Goal: Transaction & Acquisition: Book appointment/travel/reservation

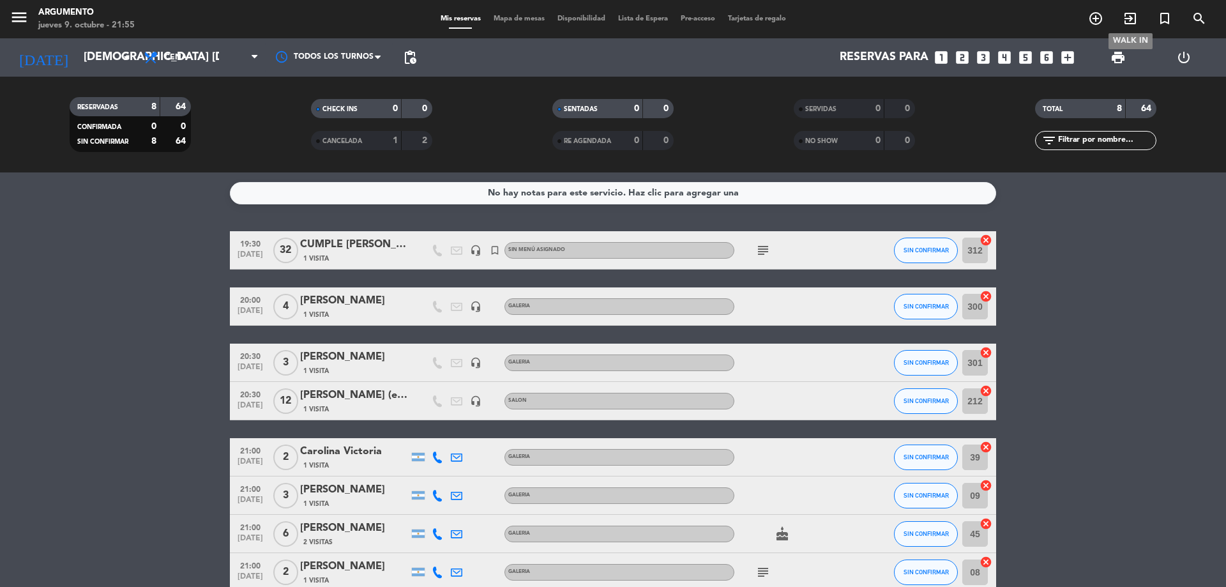
scroll to position [68, 0]
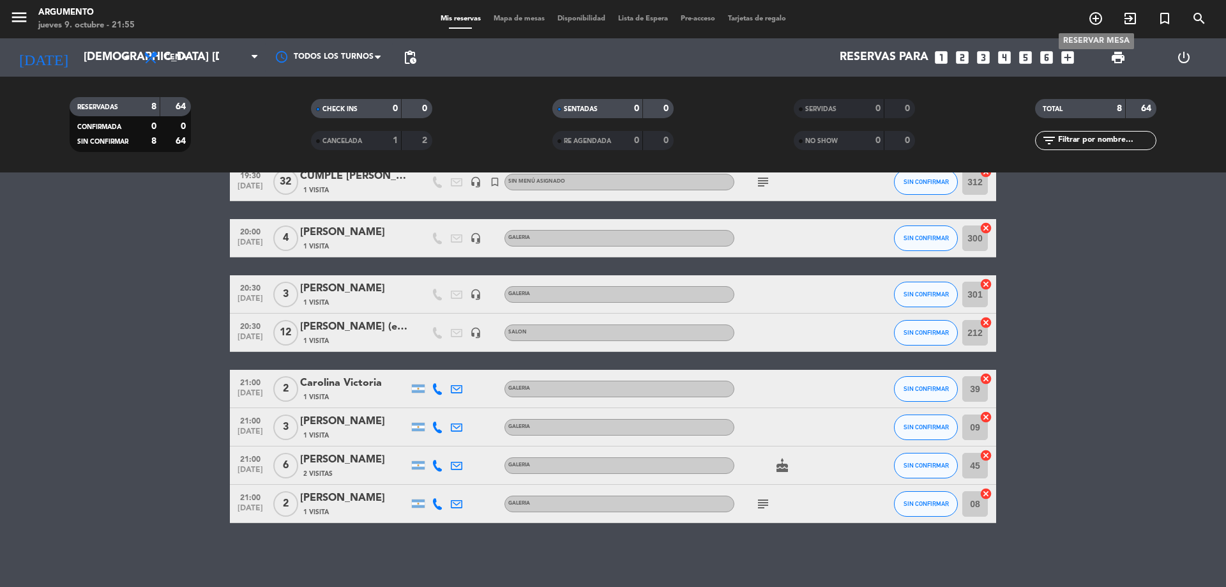
click at [1100, 17] on icon "add_circle_outline" at bounding box center [1095, 18] width 15 height 15
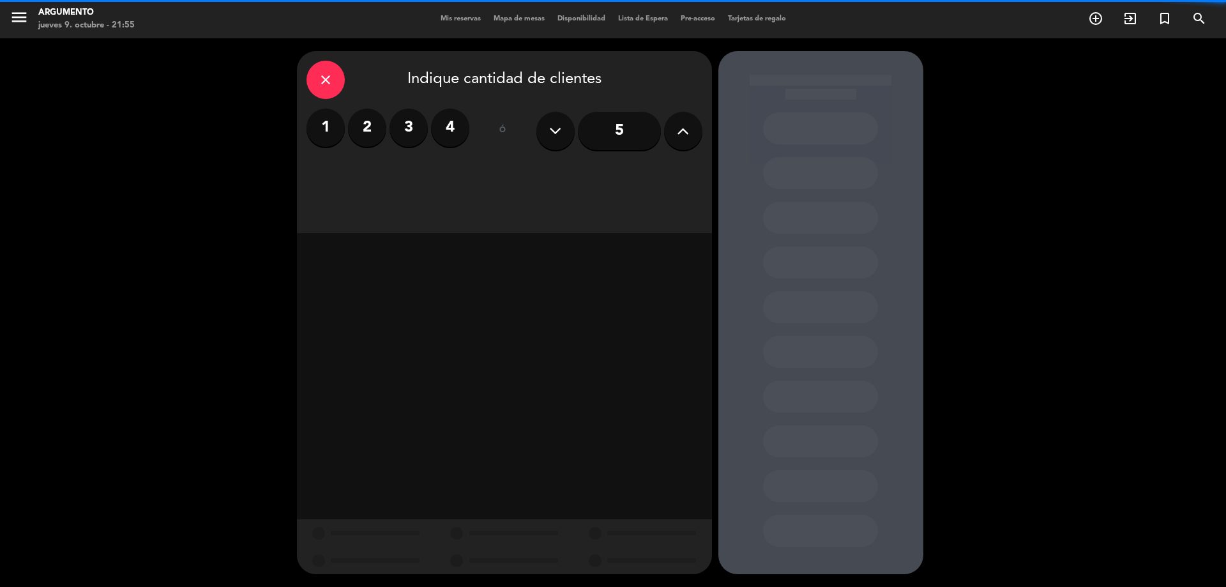
click at [690, 135] on button at bounding box center [683, 131] width 38 height 38
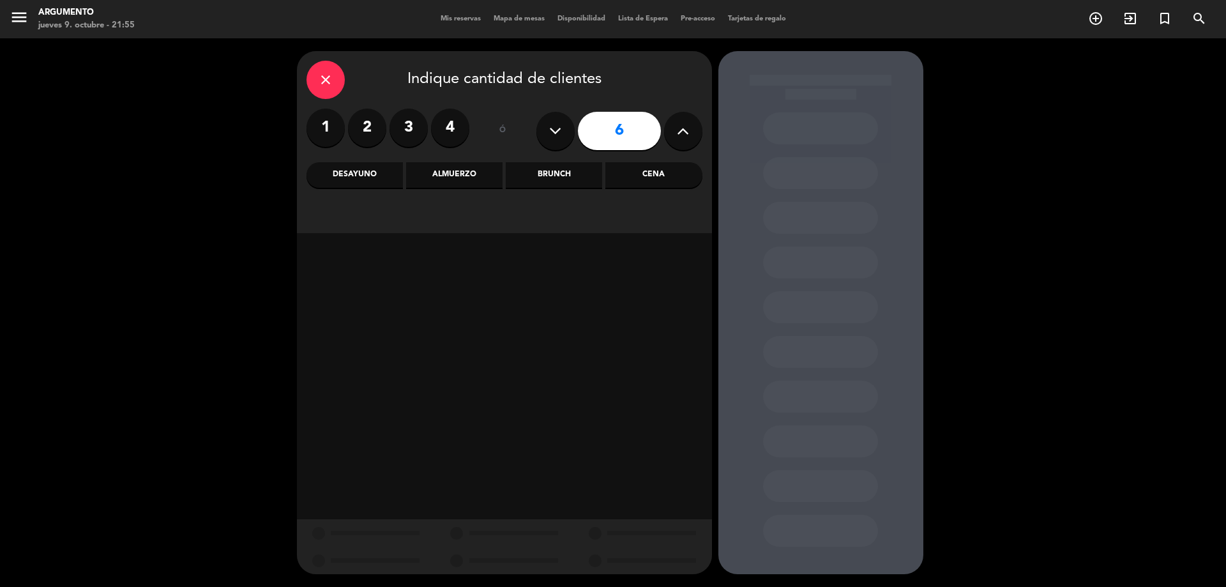
click at [690, 135] on button at bounding box center [683, 131] width 38 height 38
click at [565, 141] on button at bounding box center [556, 131] width 38 height 38
type input "6"
click at [630, 180] on div "Cena" at bounding box center [653, 175] width 96 height 26
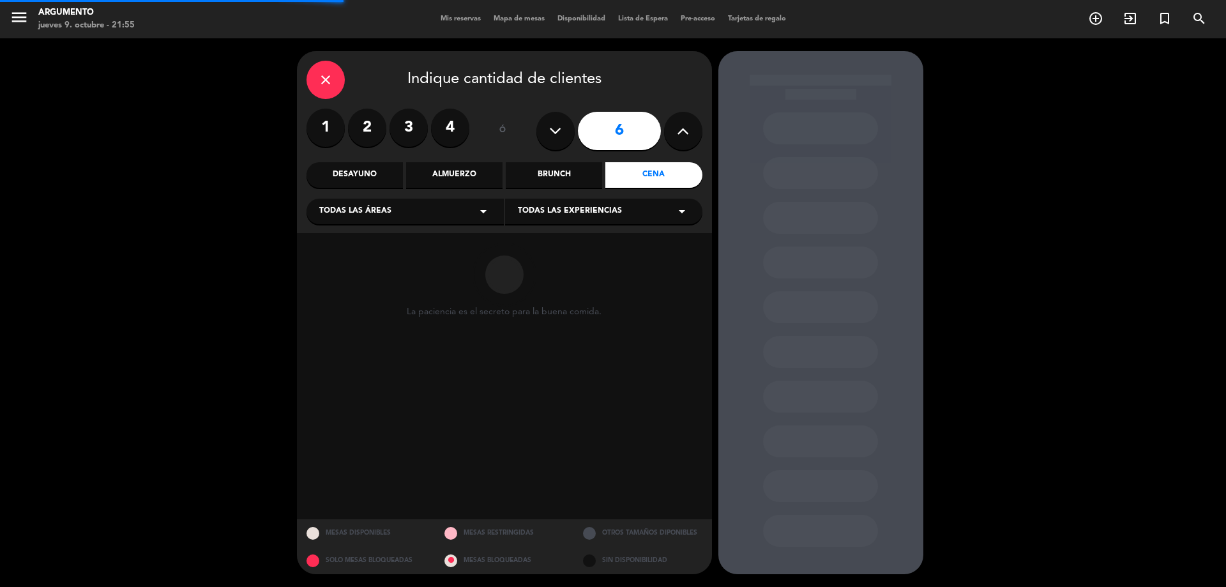
click at [363, 219] on div "Todas las áreas arrow_drop_down" at bounding box center [405, 212] width 197 height 26
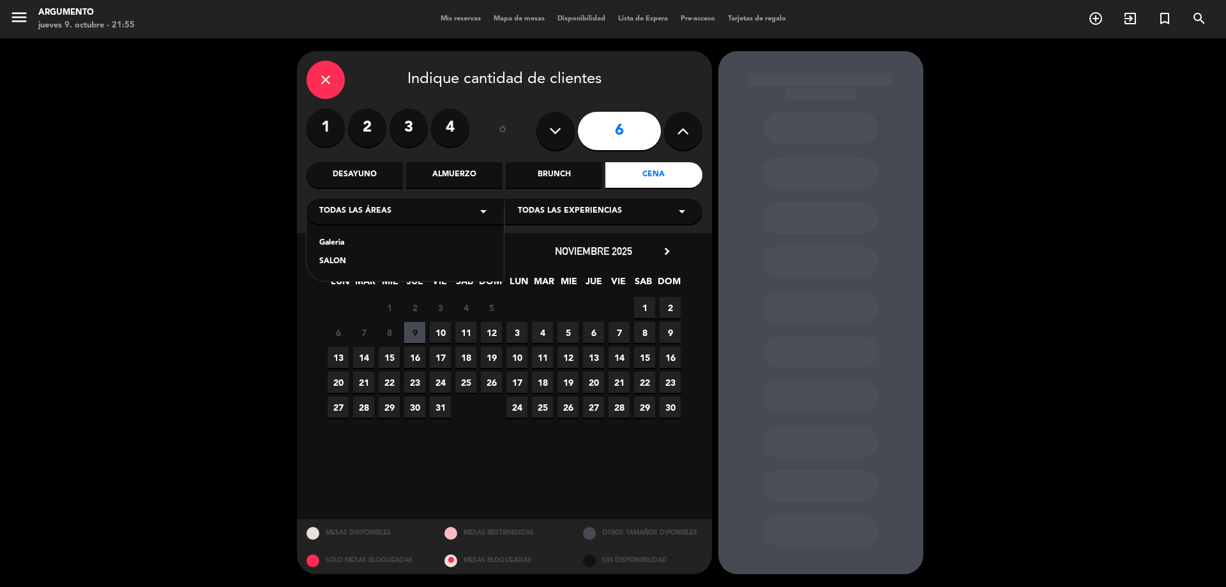
click at [353, 245] on div "Galeria" at bounding box center [405, 243] width 172 height 13
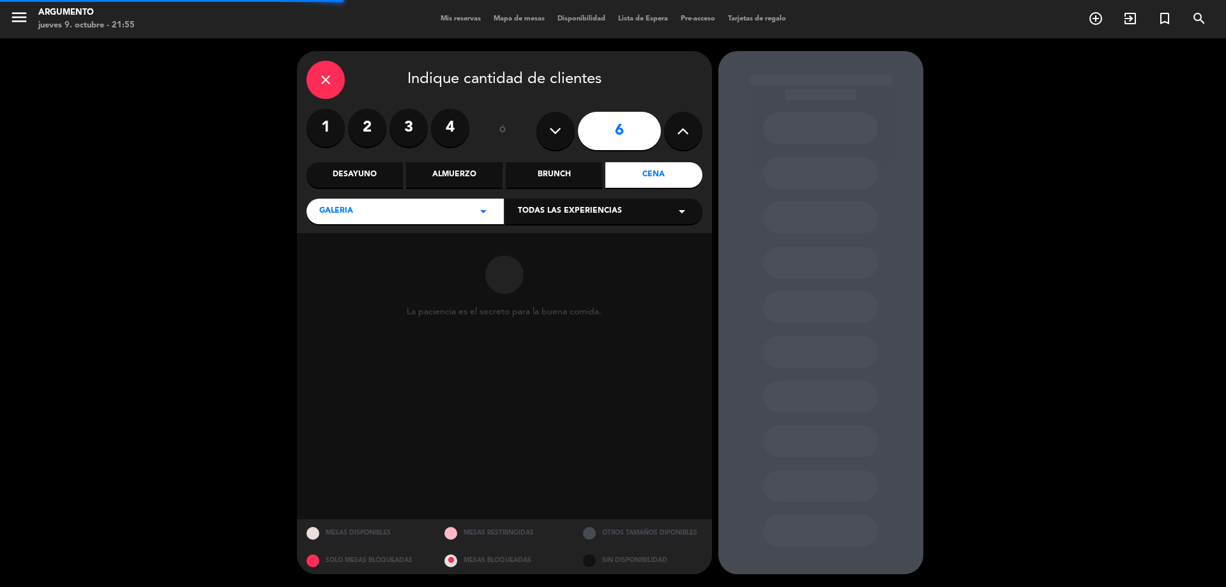
click at [586, 211] on span "Todas las experiencias" at bounding box center [570, 211] width 104 height 13
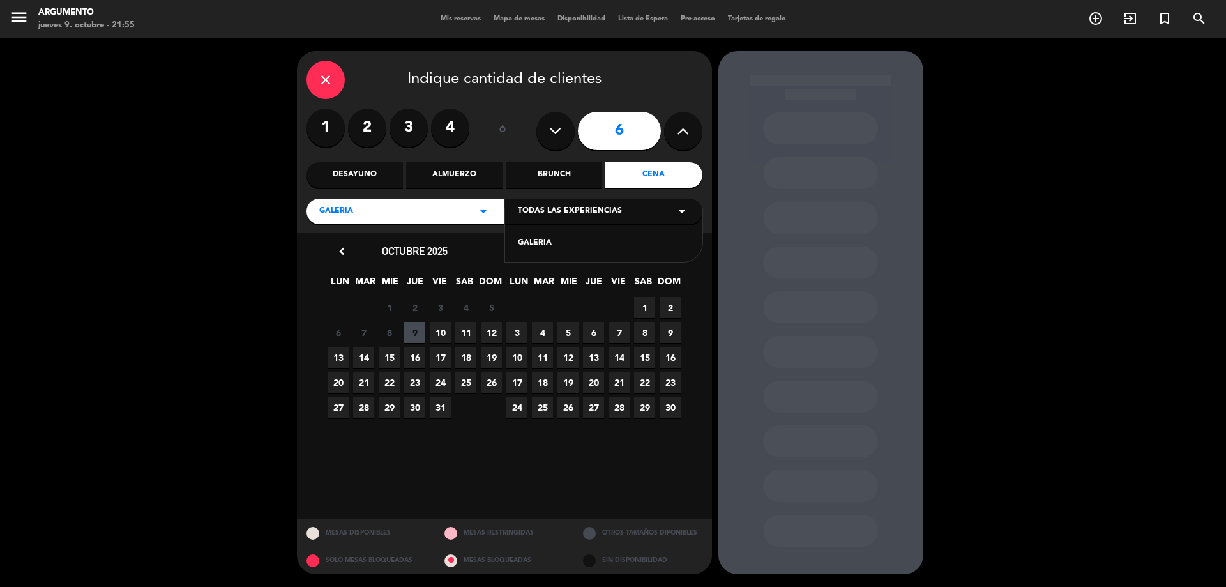
click at [539, 243] on div "GALERIA" at bounding box center [604, 243] width 172 height 13
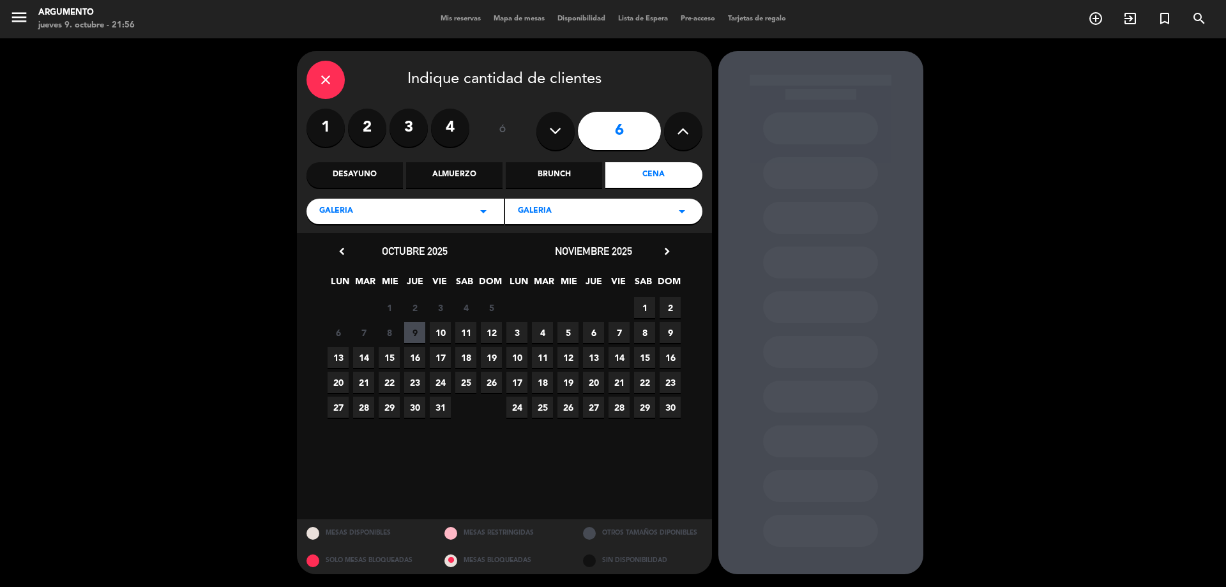
click at [441, 335] on span "10" at bounding box center [440, 332] width 21 height 21
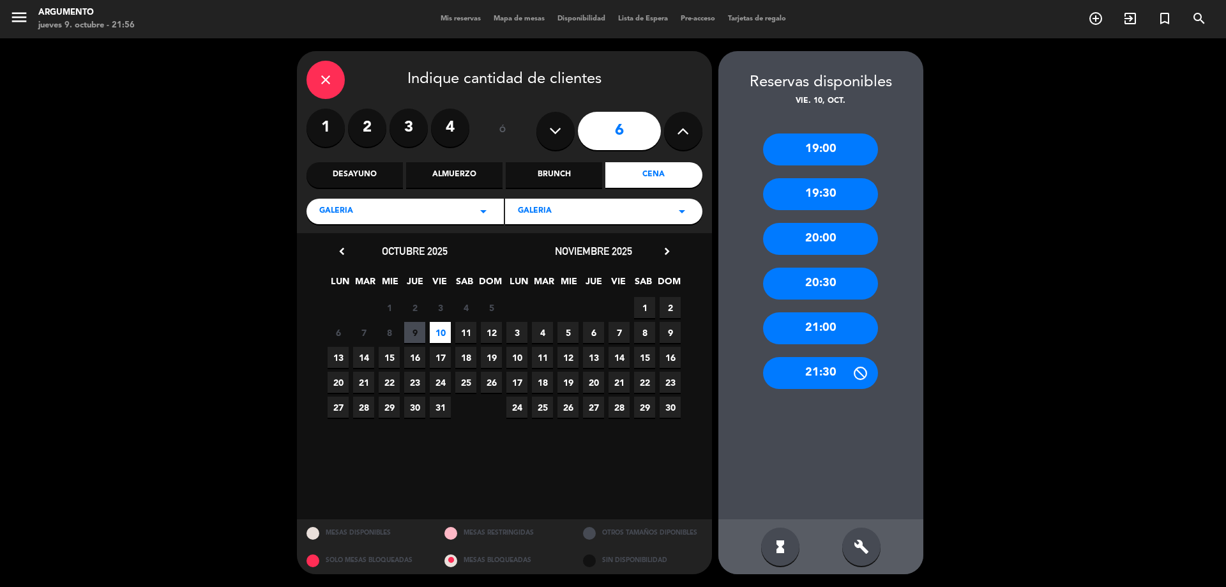
click at [309, 93] on div "close Indique cantidad de clientes" at bounding box center [505, 80] width 396 height 38
click at [816, 362] on div "21:30" at bounding box center [820, 373] width 115 height 32
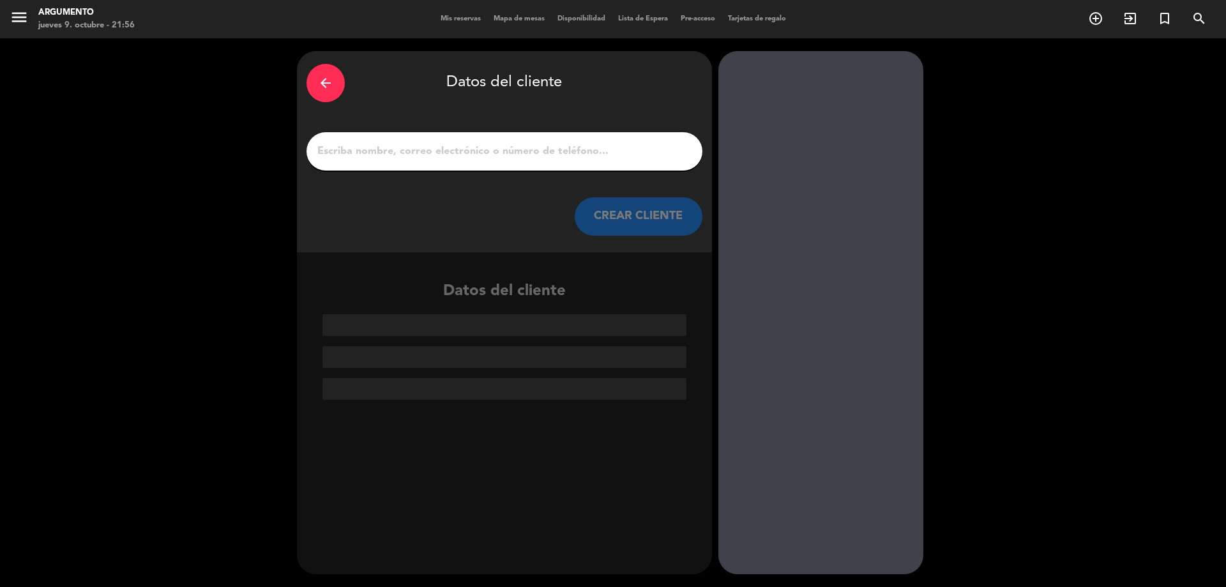
click at [323, 76] on icon "arrow_back" at bounding box center [325, 82] width 15 height 15
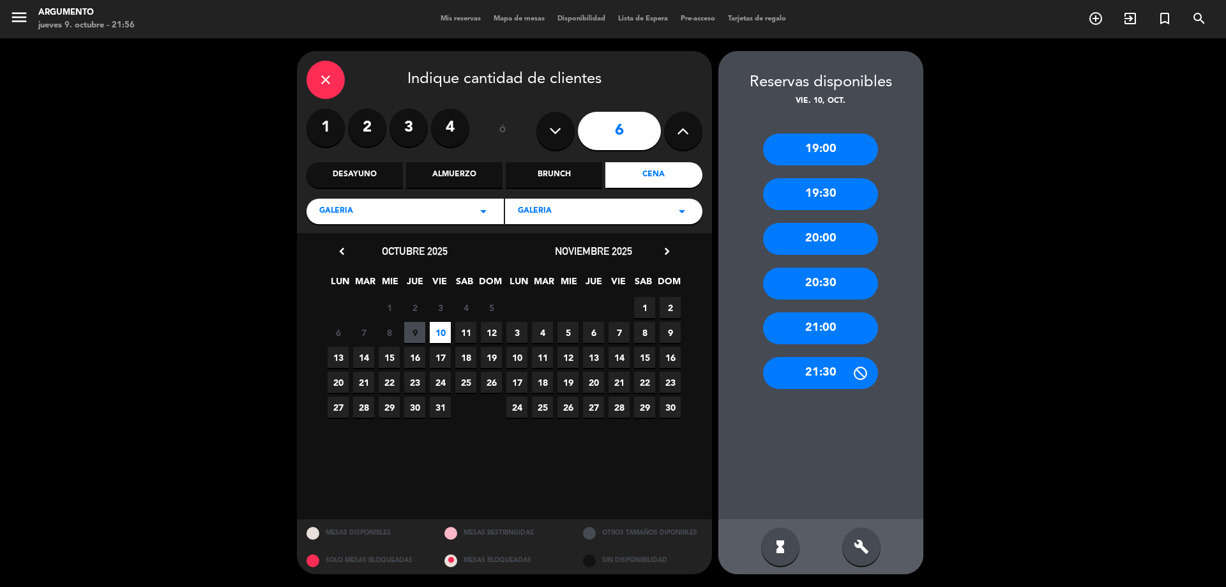
click at [325, 76] on icon "close" at bounding box center [325, 79] width 15 height 15
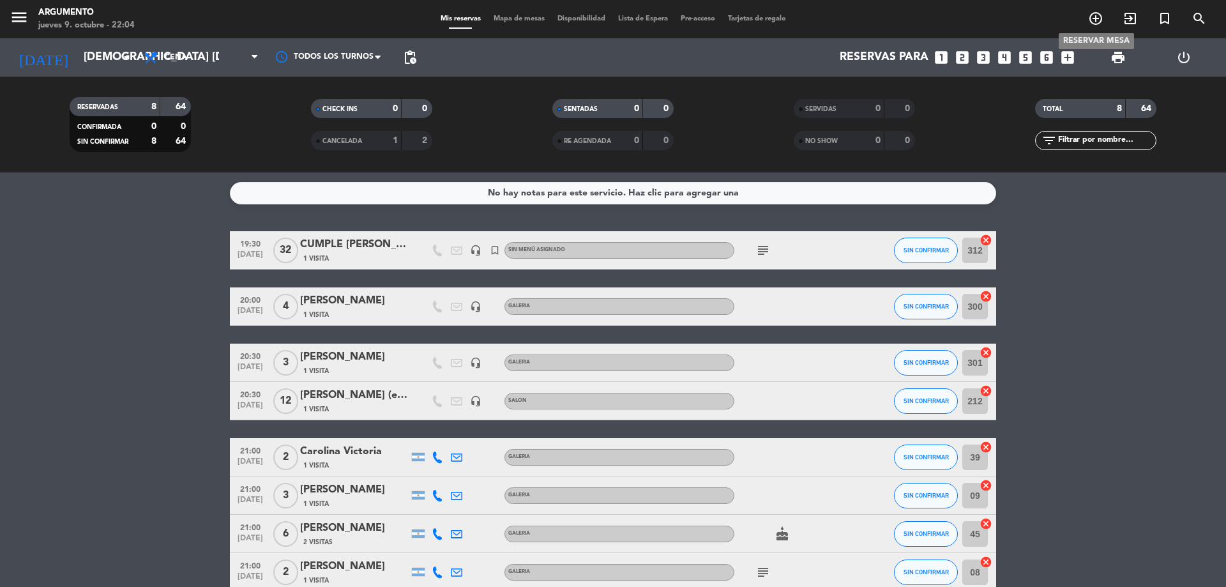
click at [1096, 17] on icon "add_circle_outline" at bounding box center [1095, 18] width 15 height 15
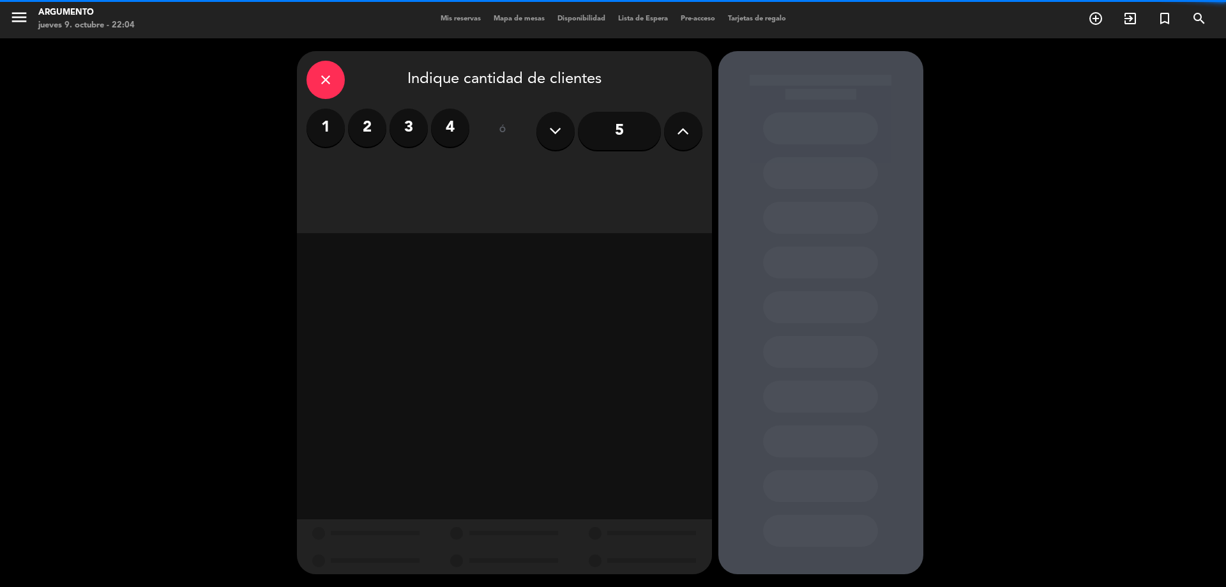
click at [687, 137] on icon at bounding box center [683, 130] width 12 height 19
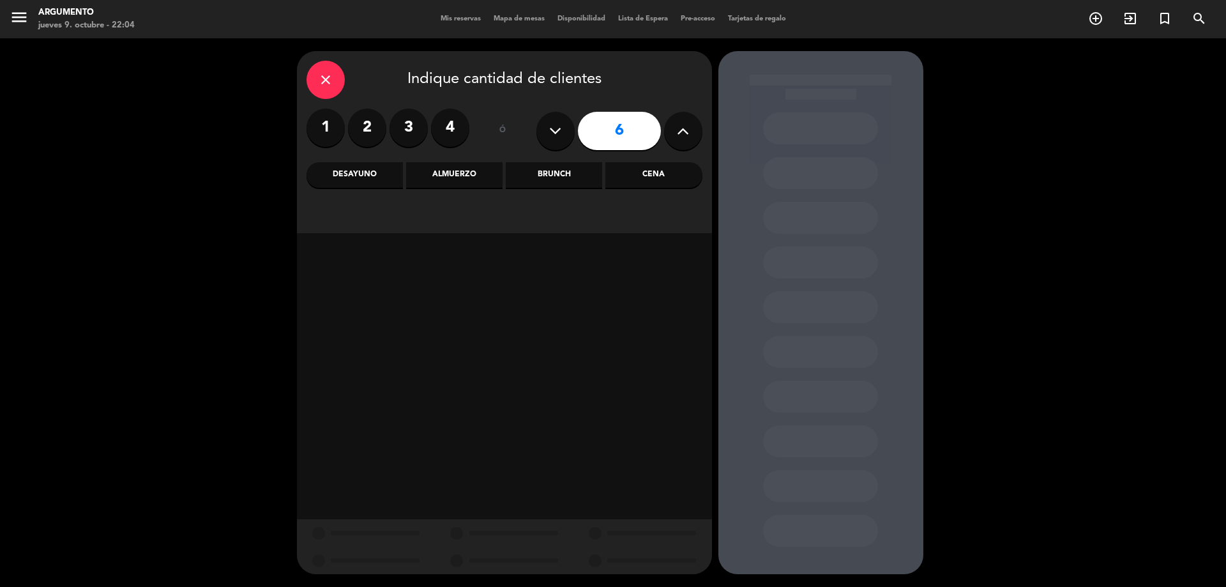
click at [639, 177] on div "Cena" at bounding box center [653, 175] width 96 height 26
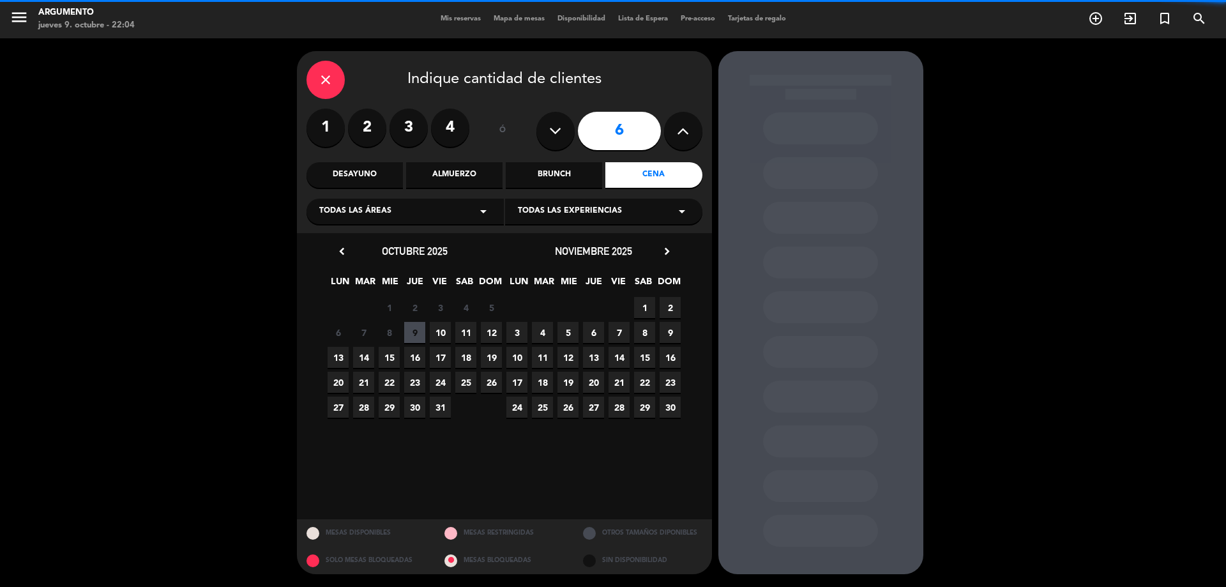
click at [409, 202] on div "Todas las áreas arrow_drop_down" at bounding box center [405, 212] width 197 height 26
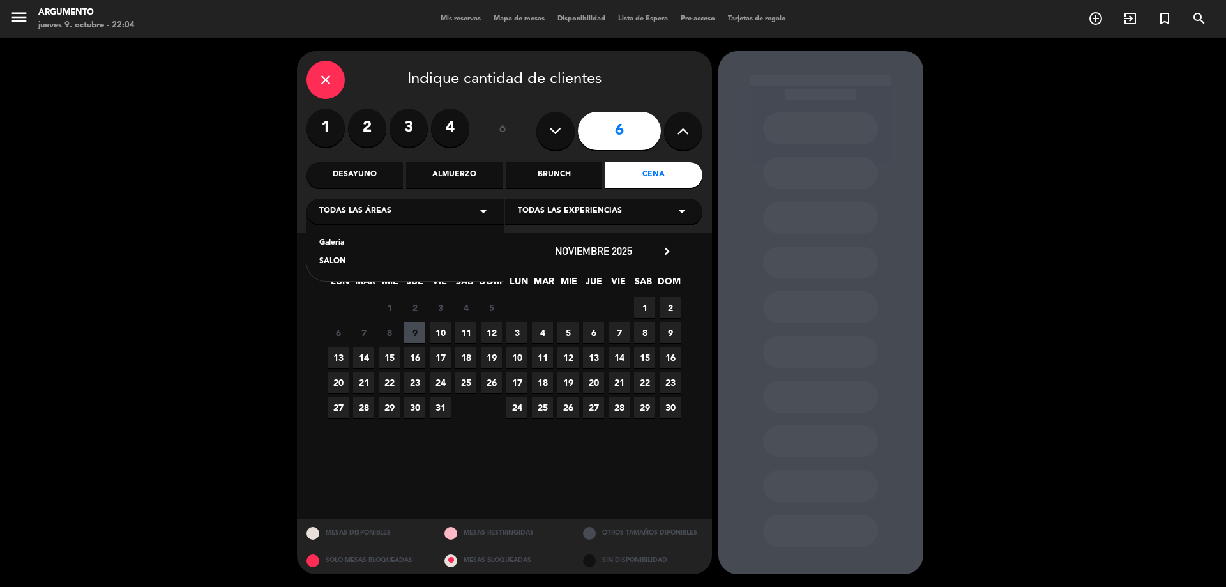
click at [365, 243] on div "Galeria" at bounding box center [405, 243] width 172 height 13
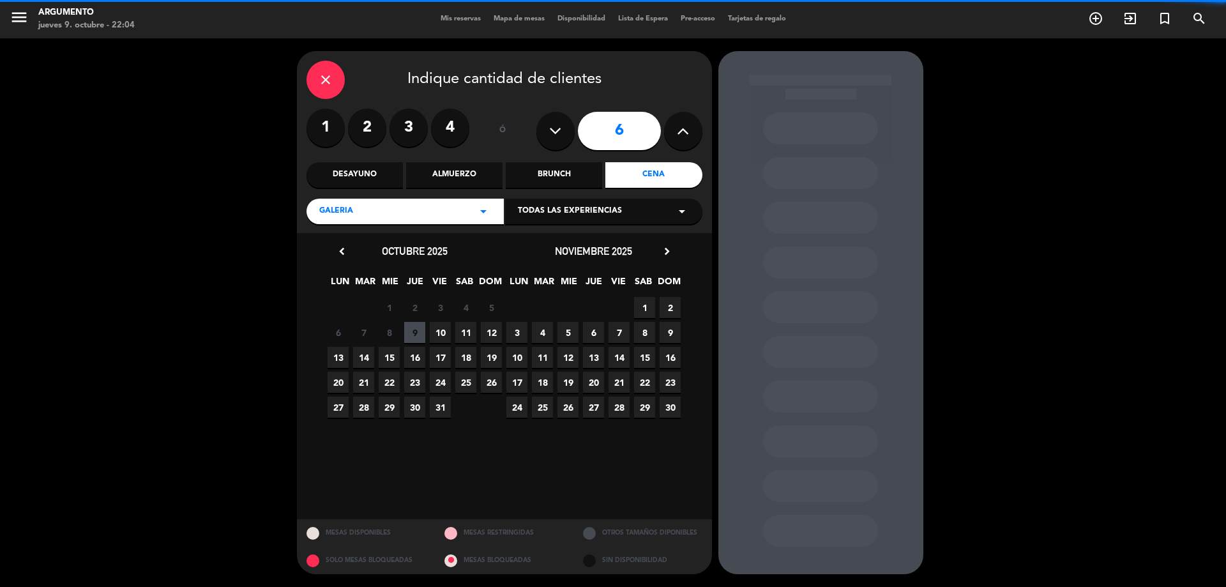
click at [560, 205] on div "Todas las experiencias arrow_drop_down" at bounding box center [603, 212] width 197 height 26
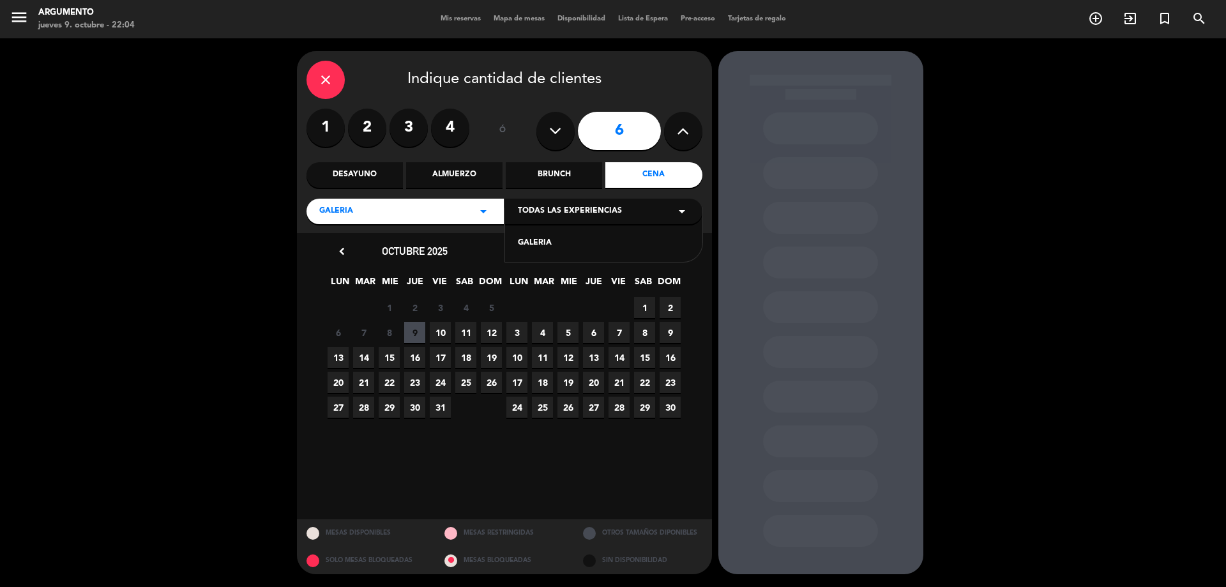
click at [549, 243] on div "GALERIA" at bounding box center [604, 243] width 172 height 13
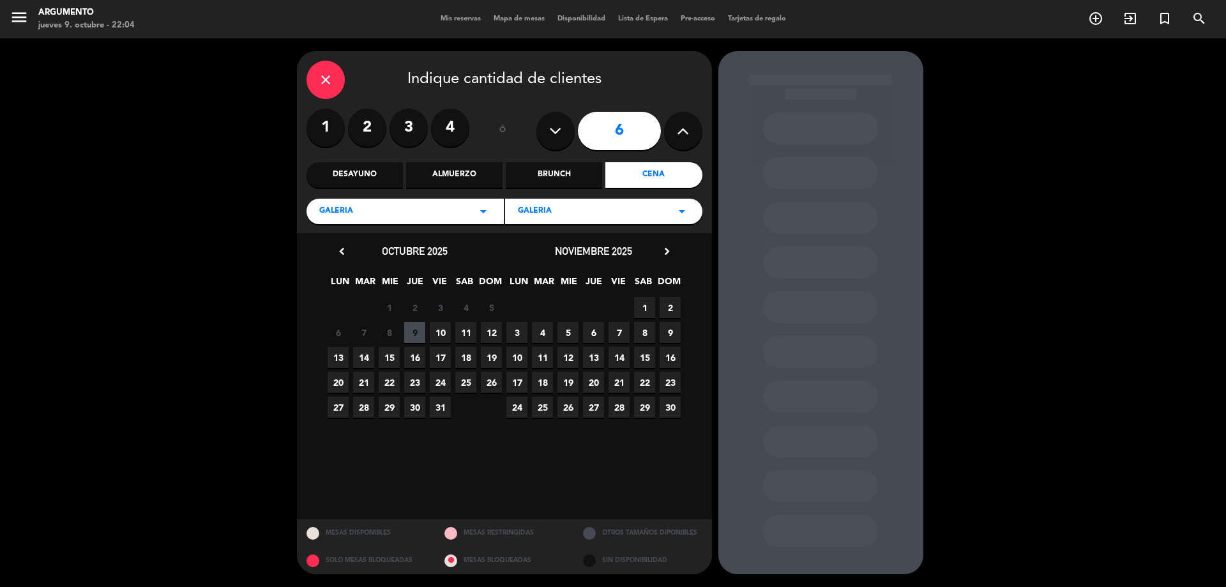
click at [435, 337] on span "10" at bounding box center [440, 332] width 21 height 21
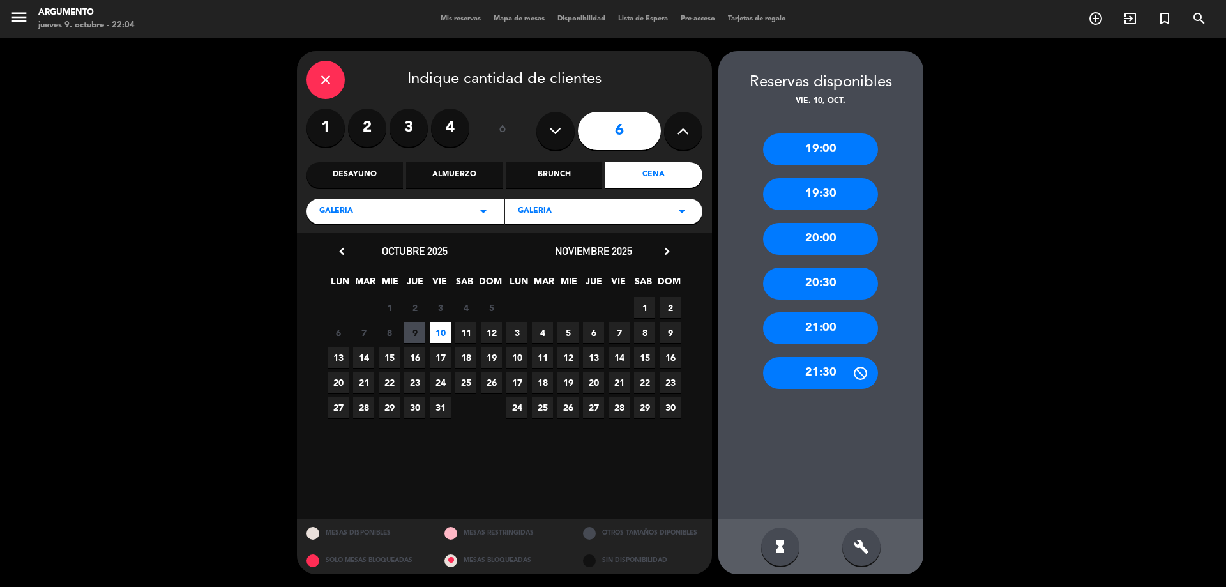
click at [811, 366] on div "21:30" at bounding box center [820, 373] width 115 height 32
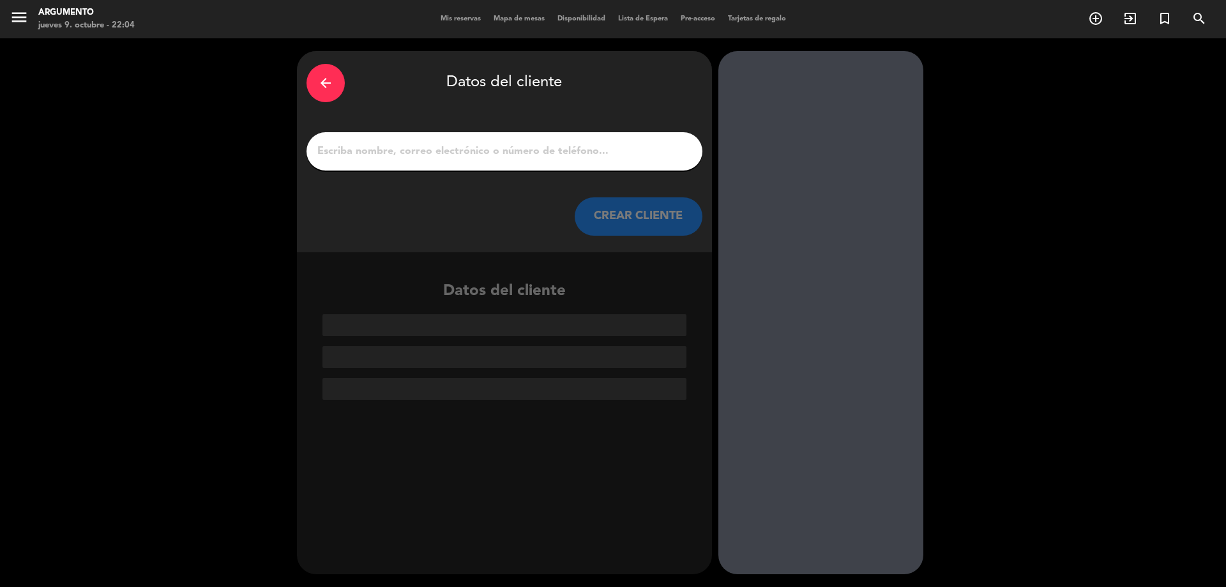
click at [526, 155] on input "1" at bounding box center [504, 151] width 377 height 18
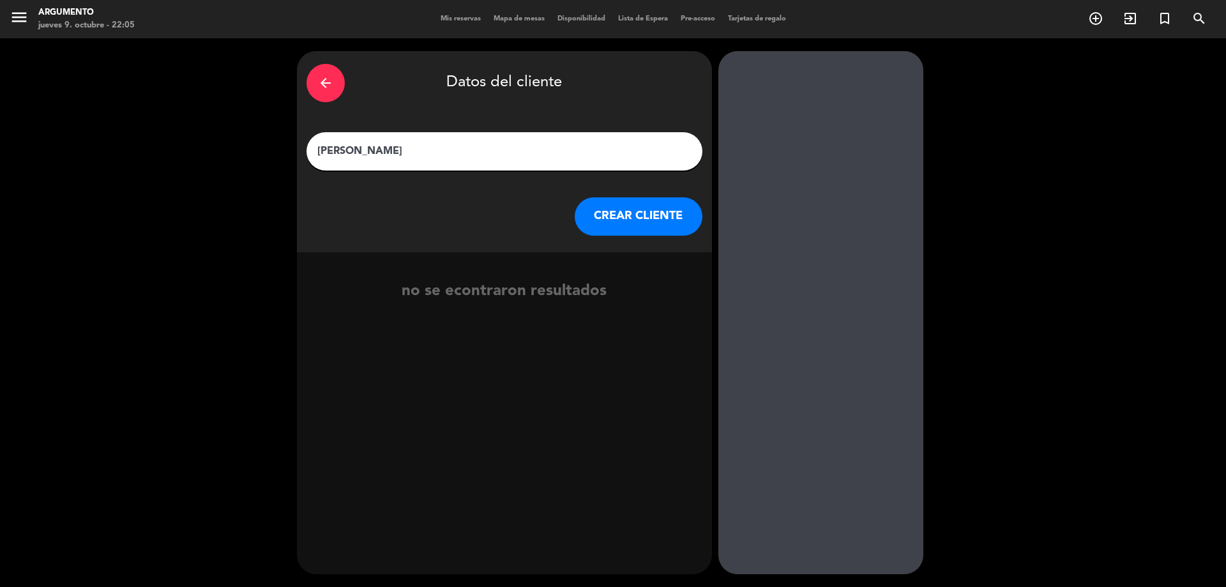
type input "[PERSON_NAME]"
click at [635, 217] on button "CREAR CLIENTE" at bounding box center [639, 216] width 128 height 38
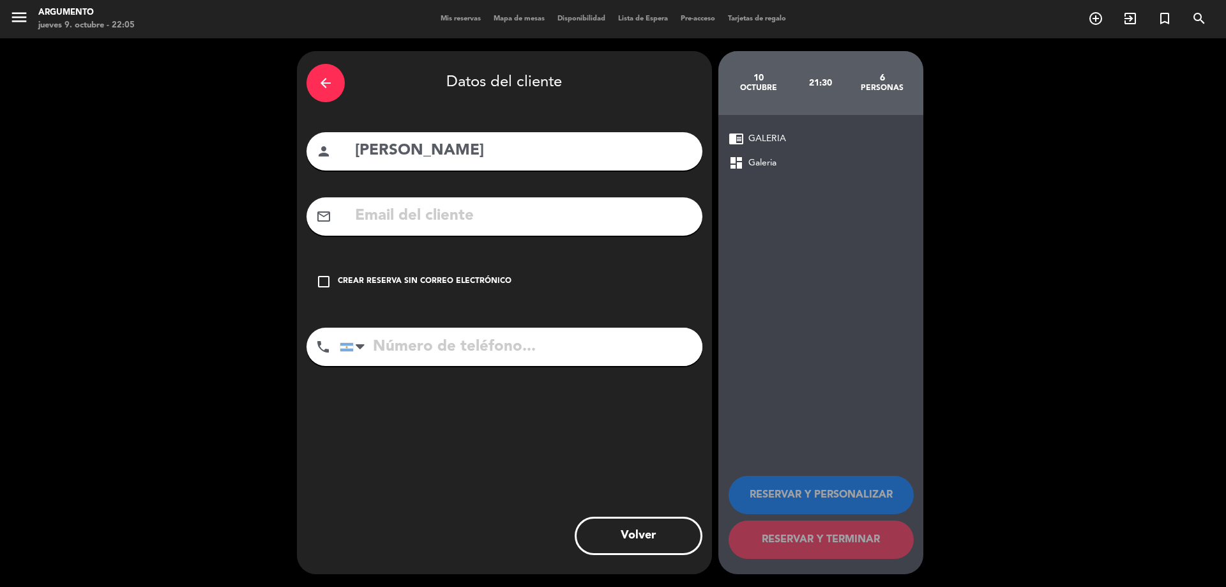
click at [355, 277] on div "Crear reserva sin correo electrónico" at bounding box center [425, 281] width 174 height 13
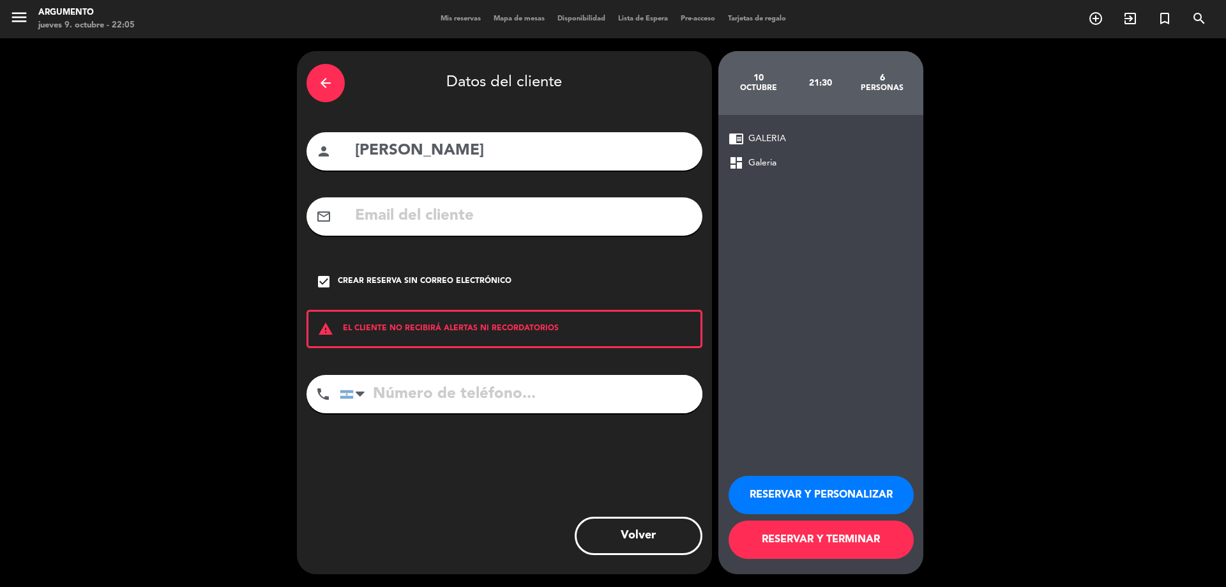
click at [501, 386] on input "tel" at bounding box center [521, 394] width 363 height 38
type input "2664643401"
click at [813, 483] on button "RESERVAR Y PERSONALIZAR" at bounding box center [821, 495] width 185 height 38
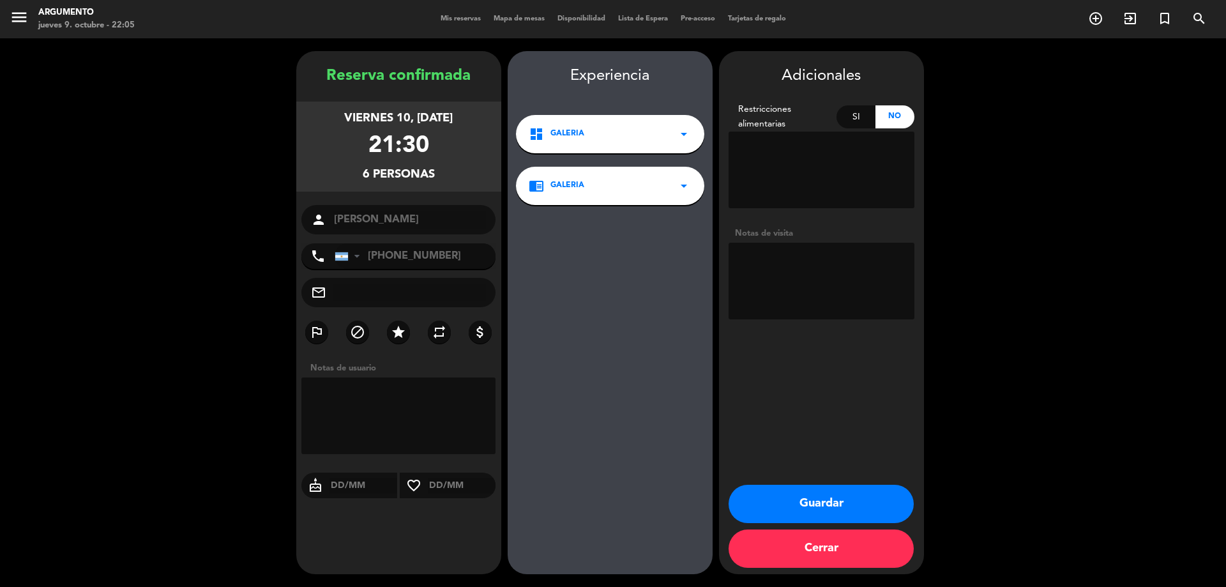
click at [800, 503] on button "Guardar" at bounding box center [821, 504] width 185 height 38
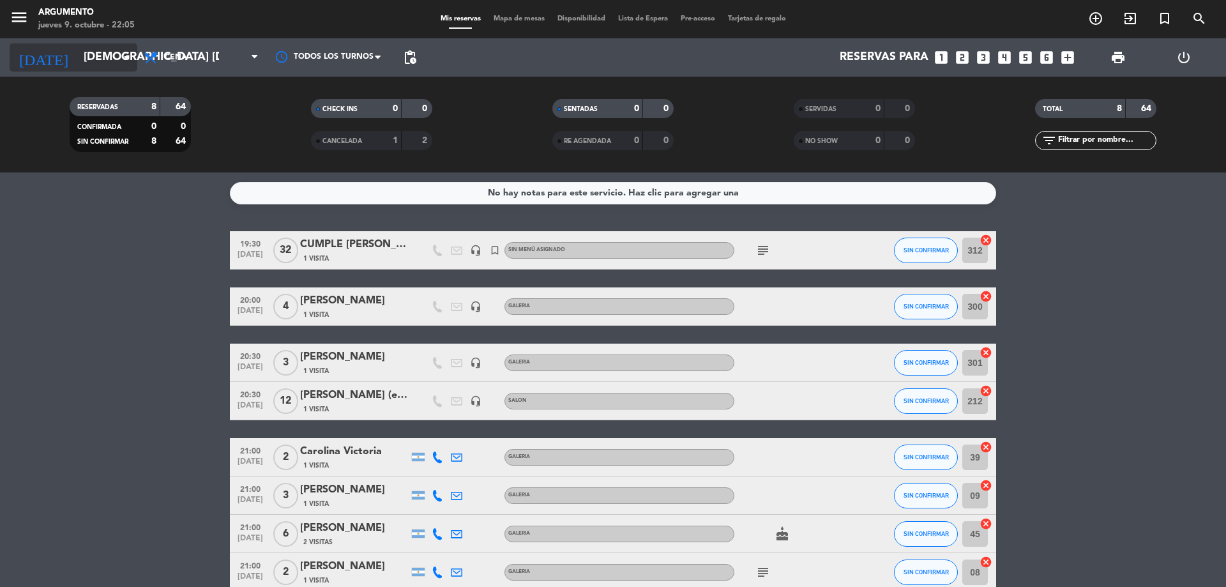
click at [90, 47] on input "[DEMOGRAPHIC_DATA] [DATE]" at bounding box center [151, 58] width 148 height 26
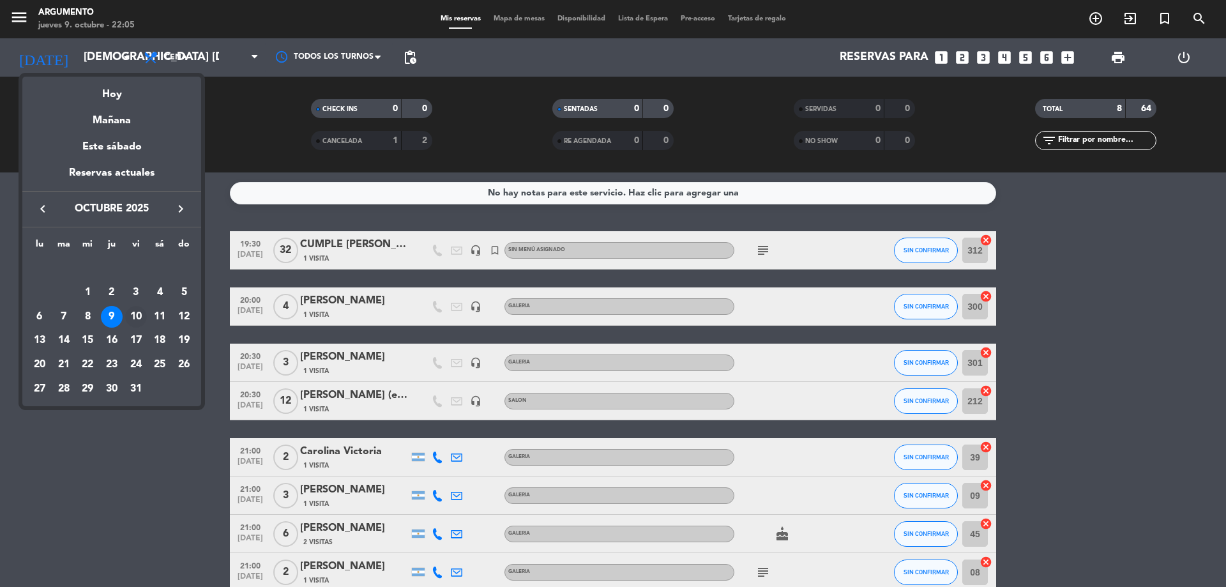
click at [139, 321] on div "10" at bounding box center [136, 317] width 22 height 22
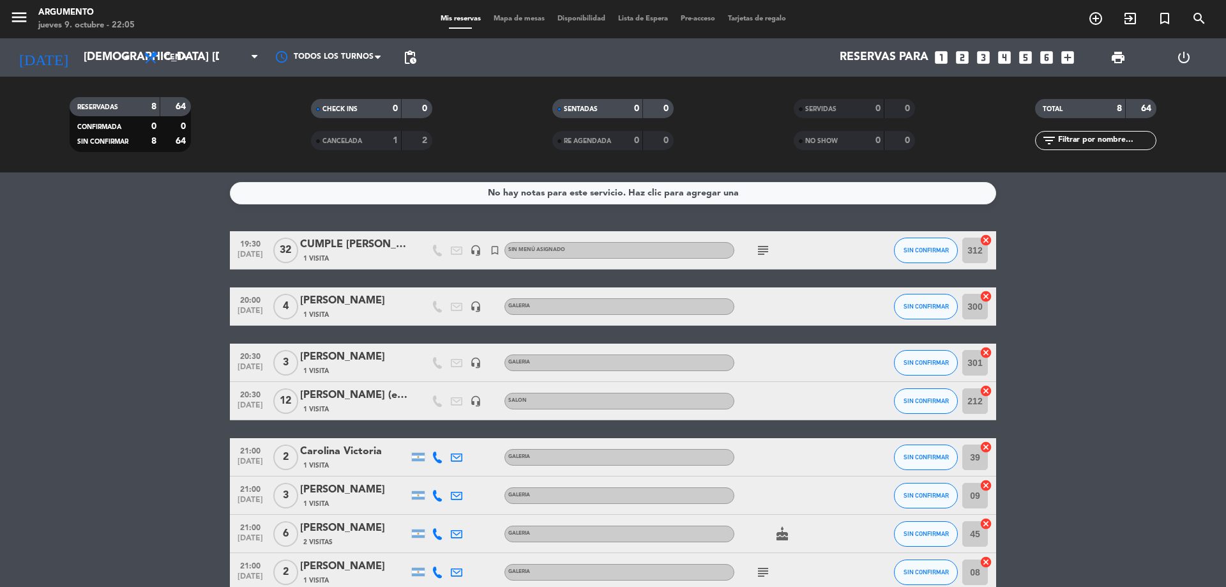
type input "vie. [DATE]"
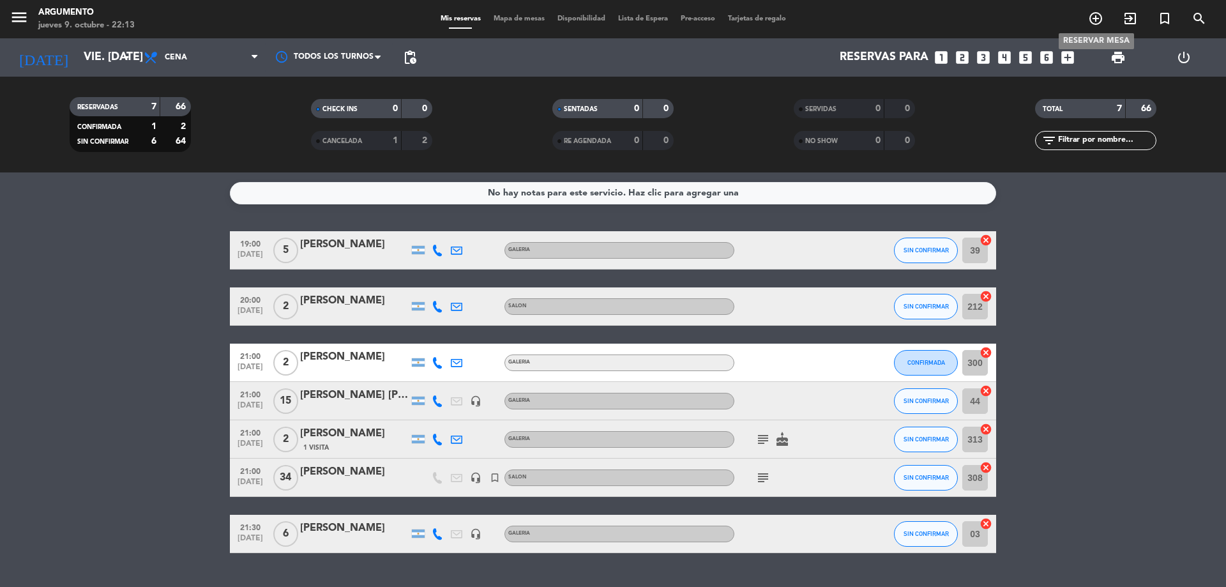
click at [1097, 25] on icon "add_circle_outline" at bounding box center [1095, 18] width 15 height 15
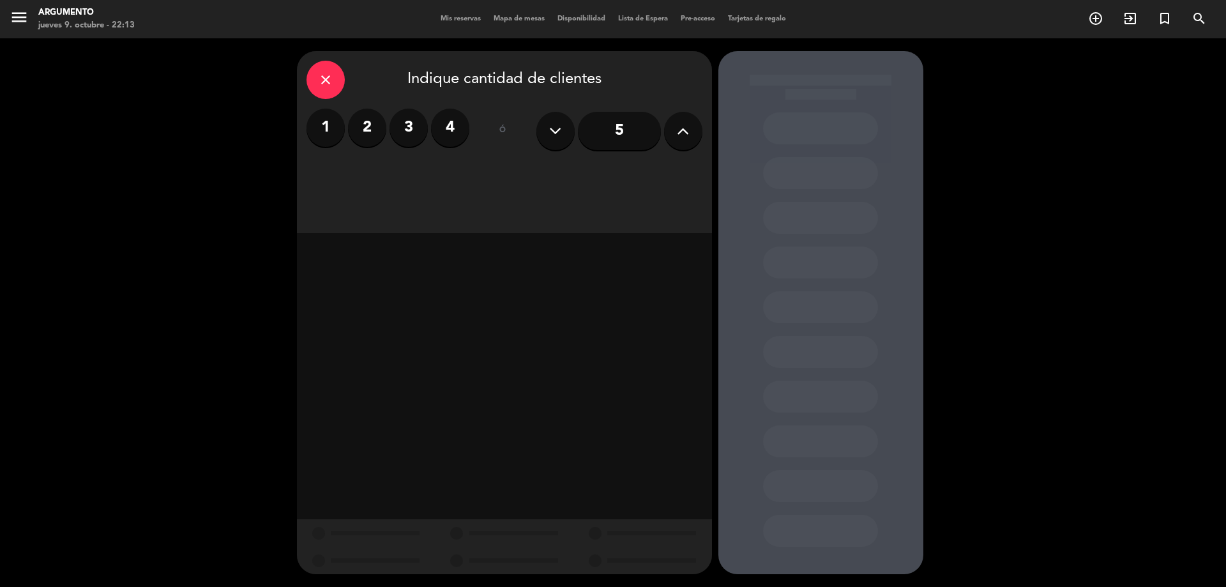
click at [374, 119] on label "2" at bounding box center [367, 128] width 38 height 38
click at [475, 170] on div "Almuerzo" at bounding box center [454, 175] width 96 height 26
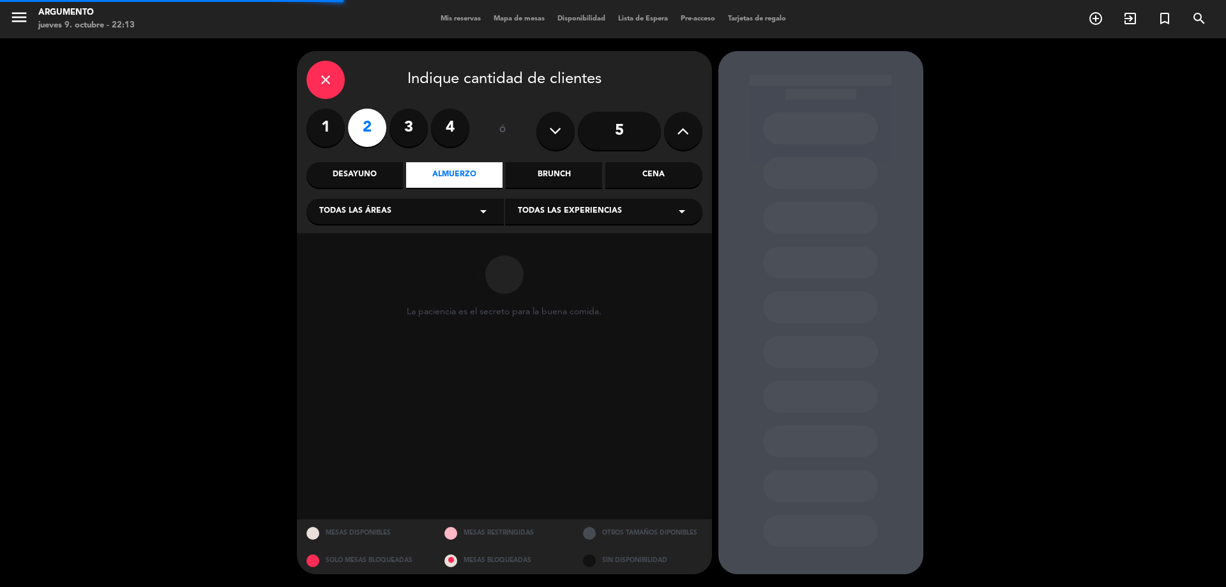
click at [409, 207] on div "Todas las áreas arrow_drop_down" at bounding box center [405, 212] width 197 height 26
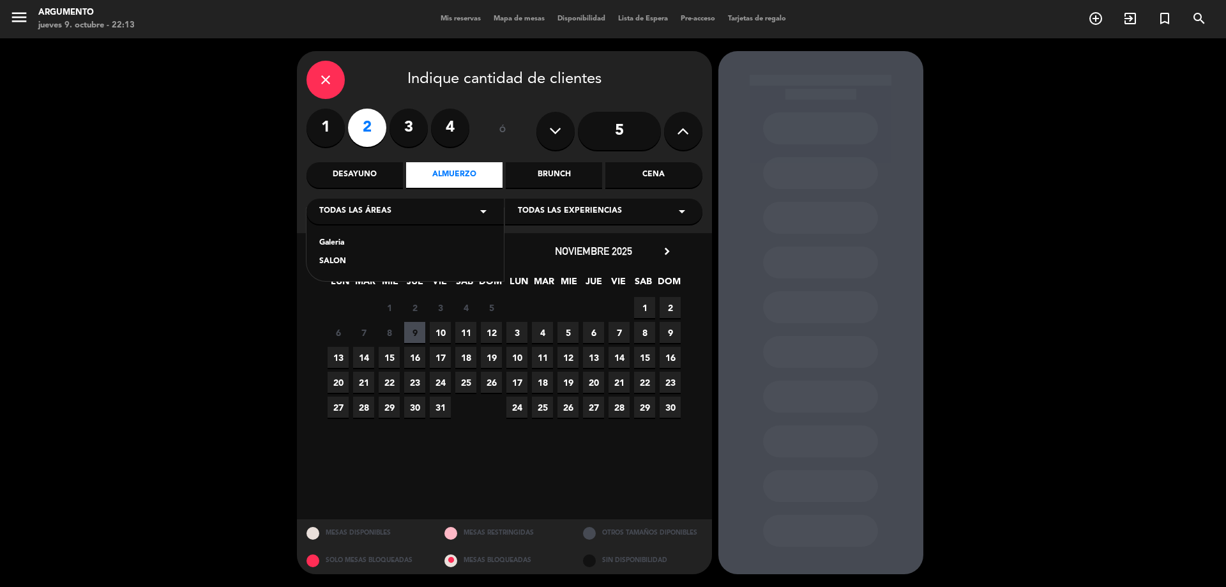
drag, startPoint x: 347, startPoint y: 240, endPoint x: 376, endPoint y: 243, distance: 28.9
click at [347, 241] on div "Galeria" at bounding box center [405, 243] width 172 height 13
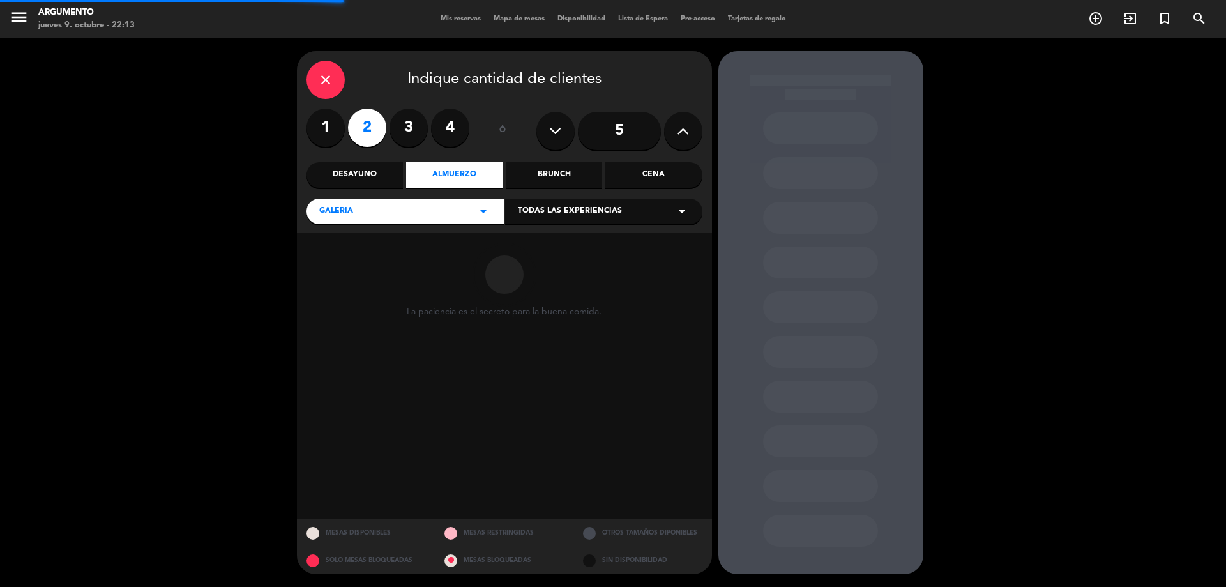
click at [565, 218] on span "Todas las experiencias" at bounding box center [570, 211] width 104 height 13
click at [542, 243] on div "GALERIA" at bounding box center [604, 243] width 172 height 13
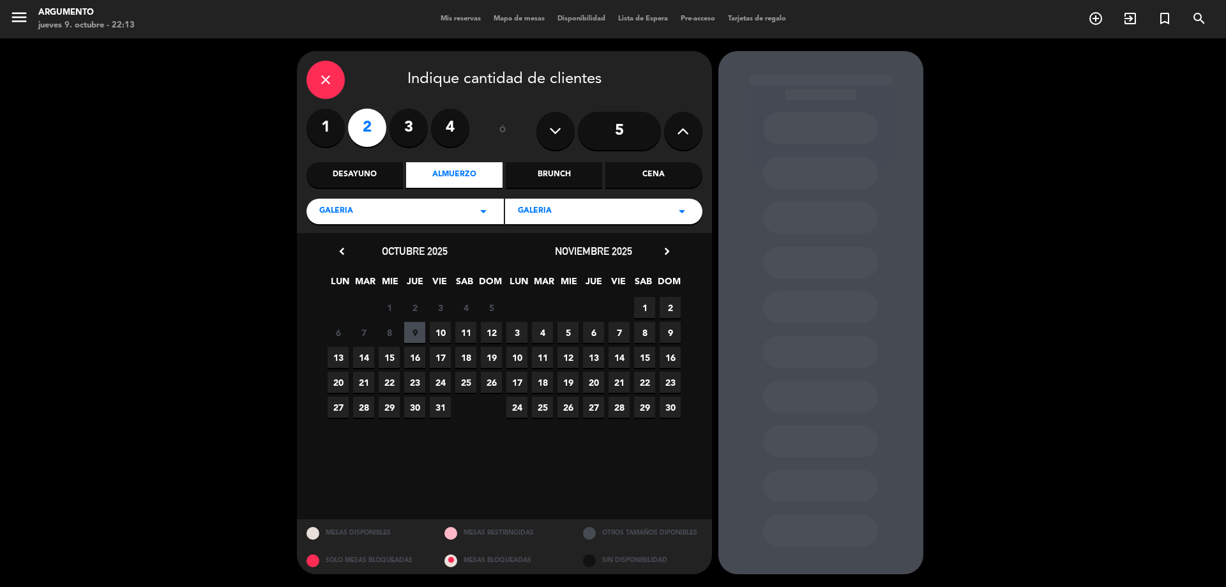
click at [487, 333] on span "12" at bounding box center [491, 332] width 21 height 21
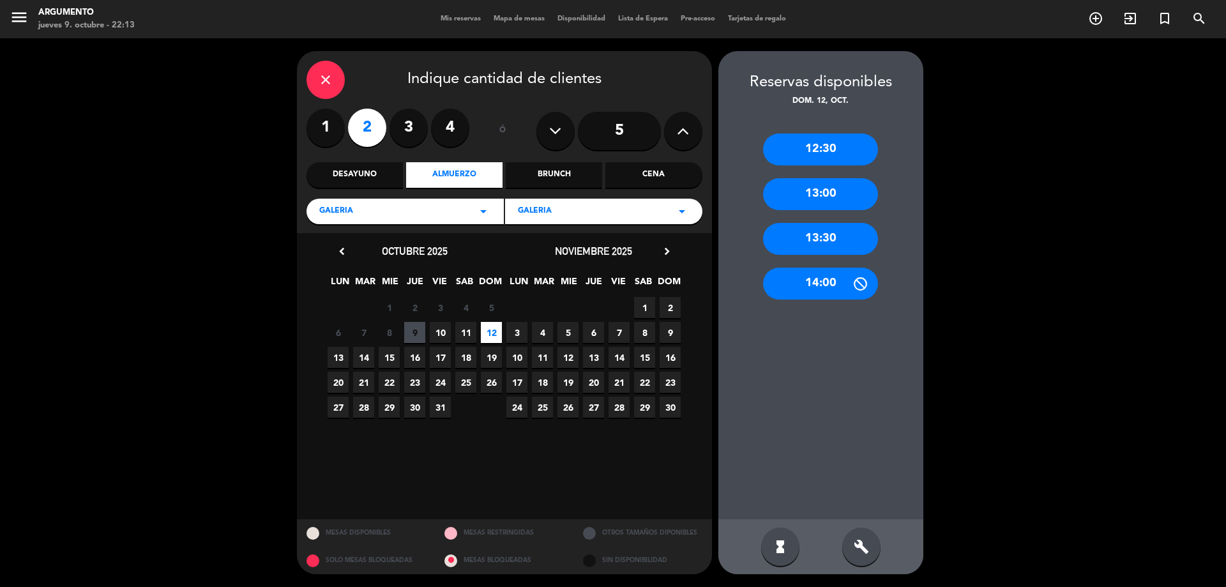
click at [820, 292] on div "14:00" at bounding box center [820, 284] width 115 height 32
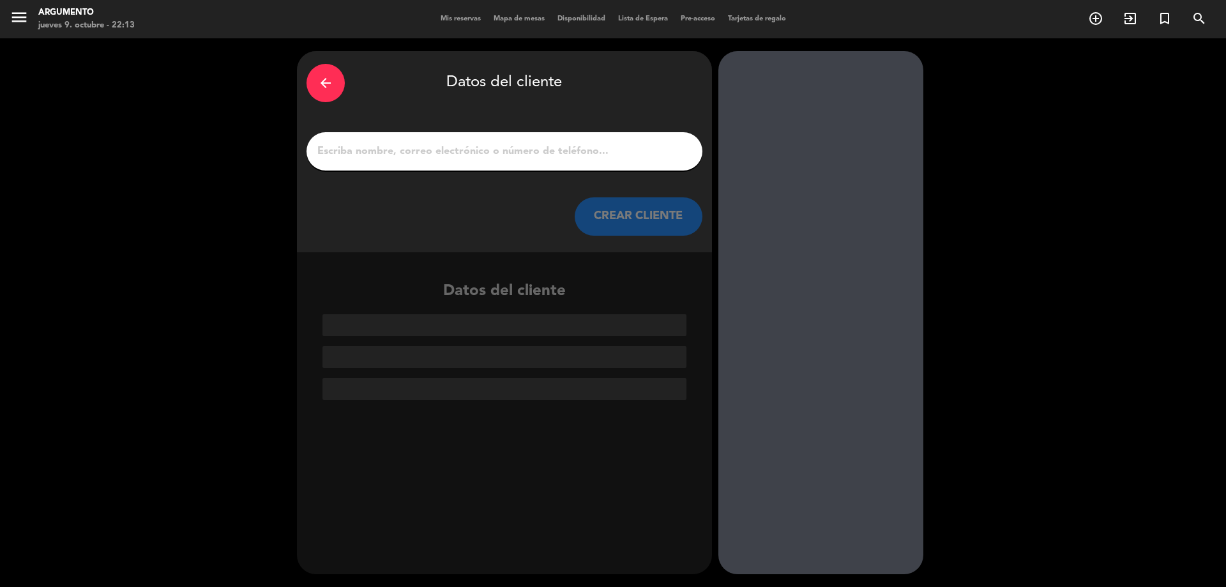
click at [552, 158] on input "1" at bounding box center [504, 151] width 377 height 18
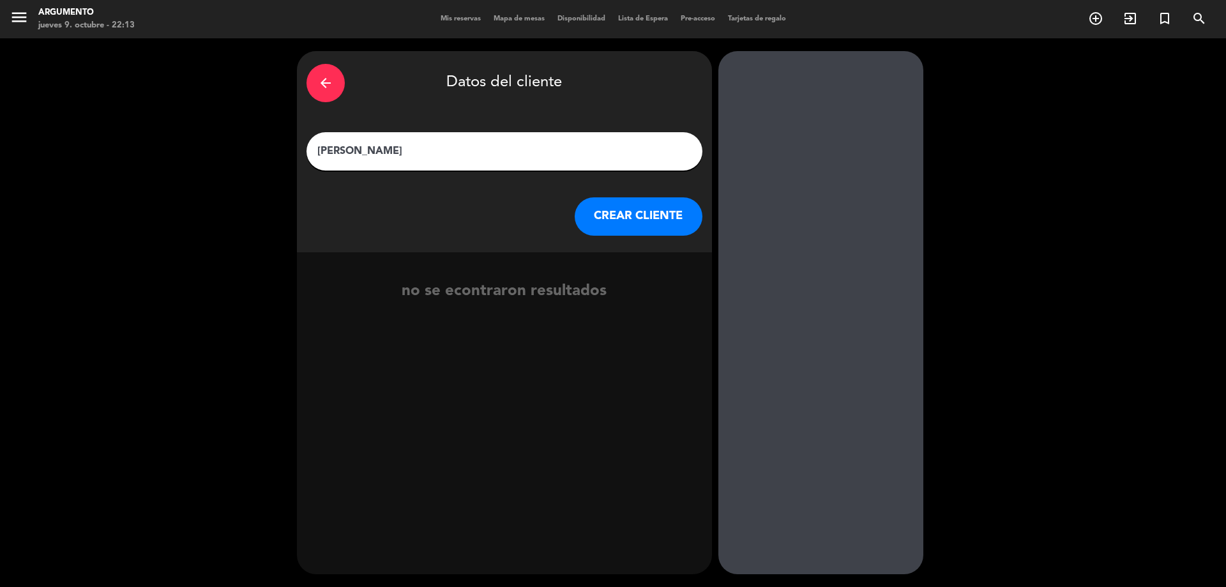
type input "[PERSON_NAME]"
click at [628, 229] on button "CREAR CLIENTE" at bounding box center [639, 216] width 128 height 38
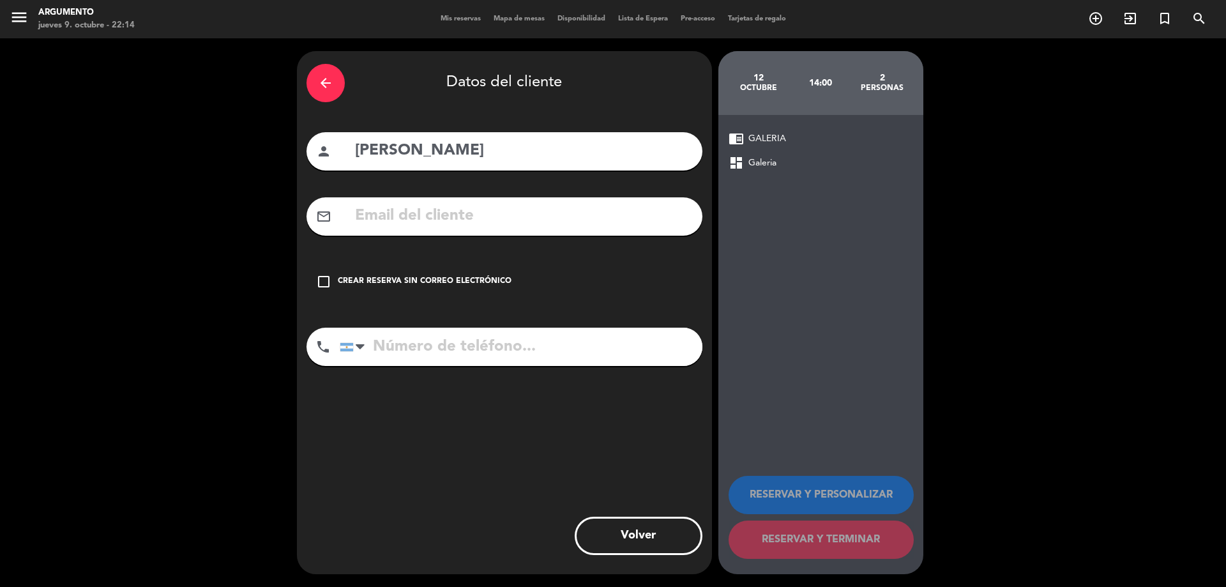
click at [349, 277] on div "Crear reserva sin correo electrónico" at bounding box center [425, 281] width 174 height 13
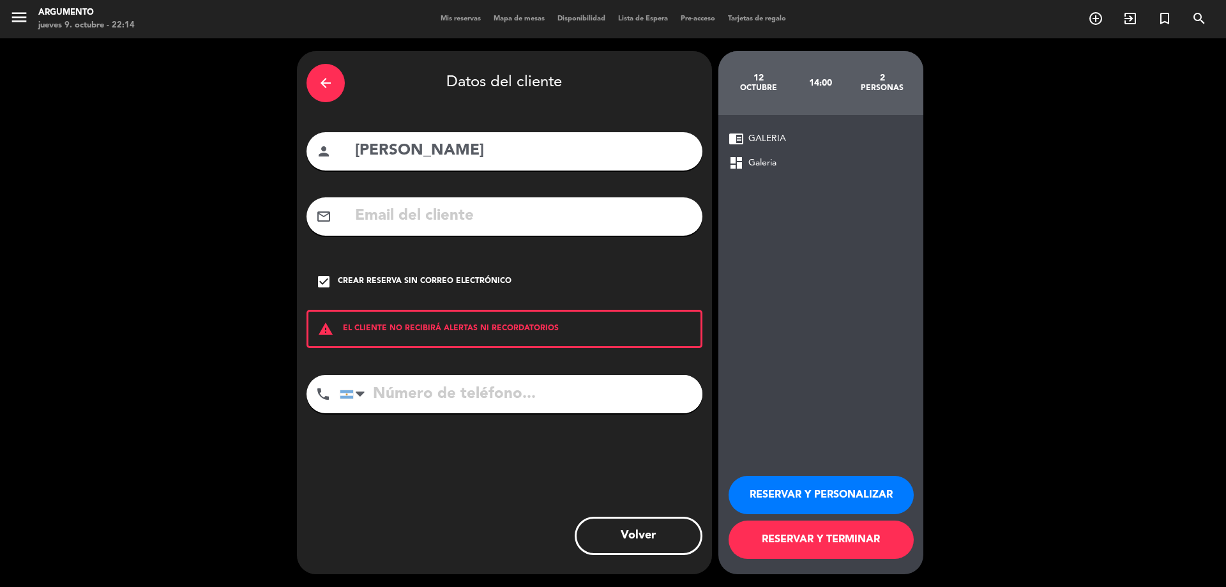
click at [505, 160] on input "[PERSON_NAME]" at bounding box center [523, 151] width 339 height 26
type input "[PERSON_NAME] (terraza)"
click at [767, 497] on button "RESERVAR Y PERSONALIZAR" at bounding box center [821, 495] width 185 height 38
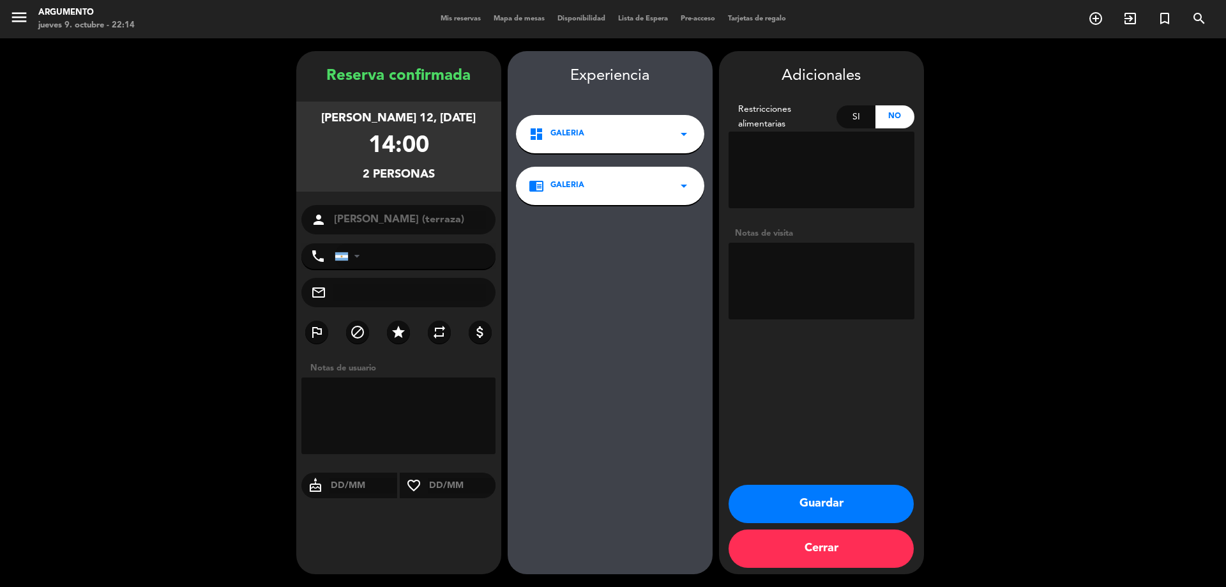
click at [786, 515] on button "Guardar" at bounding box center [821, 504] width 185 height 38
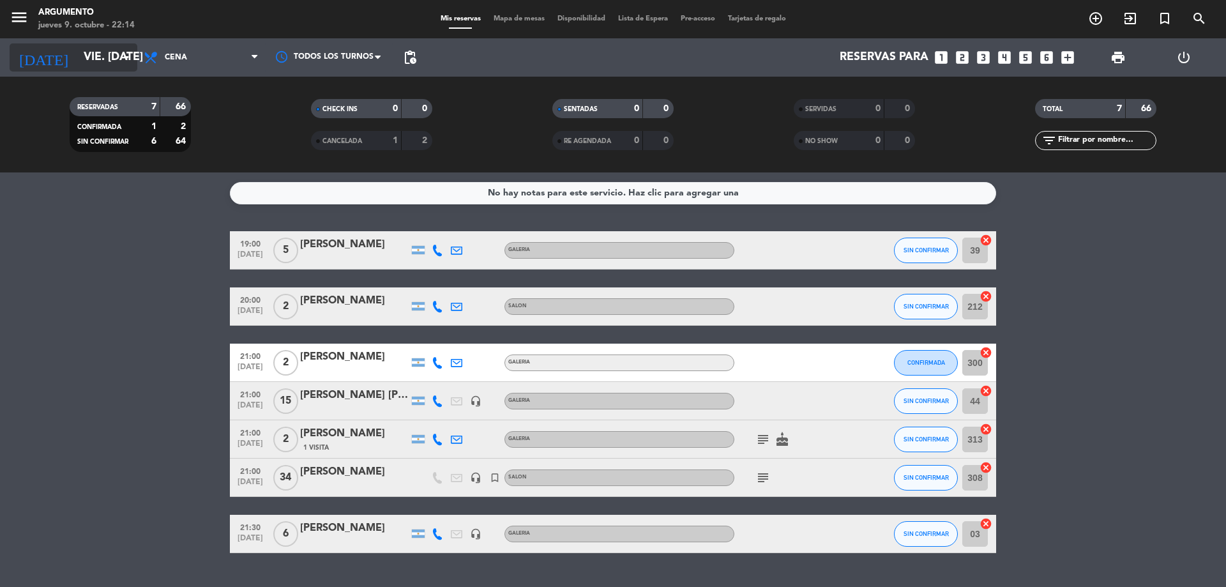
click at [116, 63] on div "[DATE] vie. [DATE] arrow_drop_down" at bounding box center [74, 57] width 128 height 28
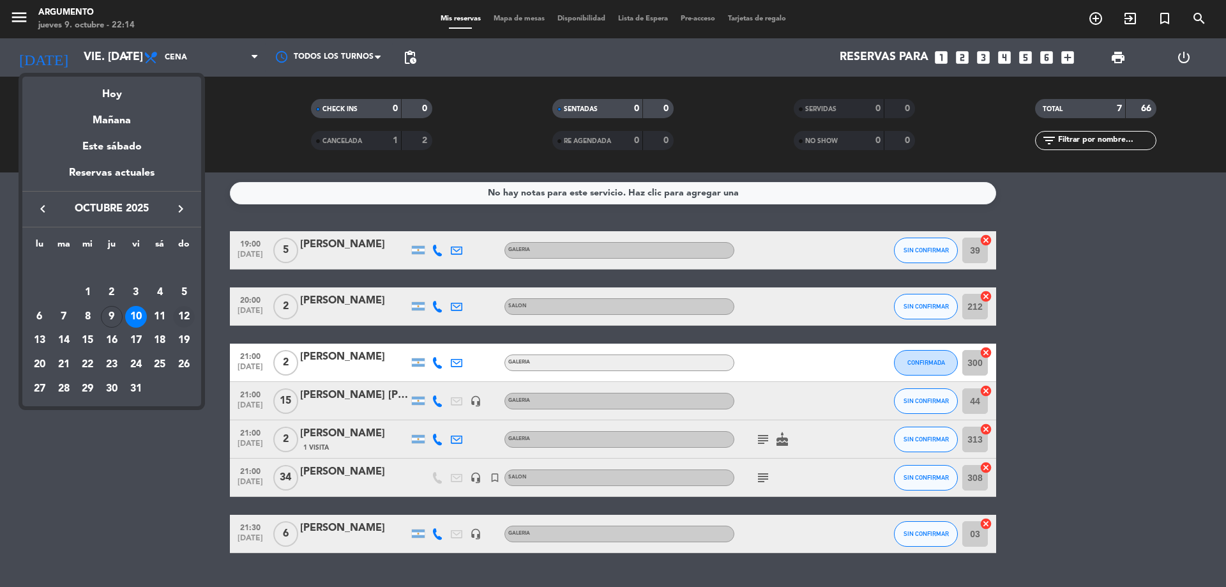
click at [188, 314] on div "12" at bounding box center [184, 317] width 22 height 22
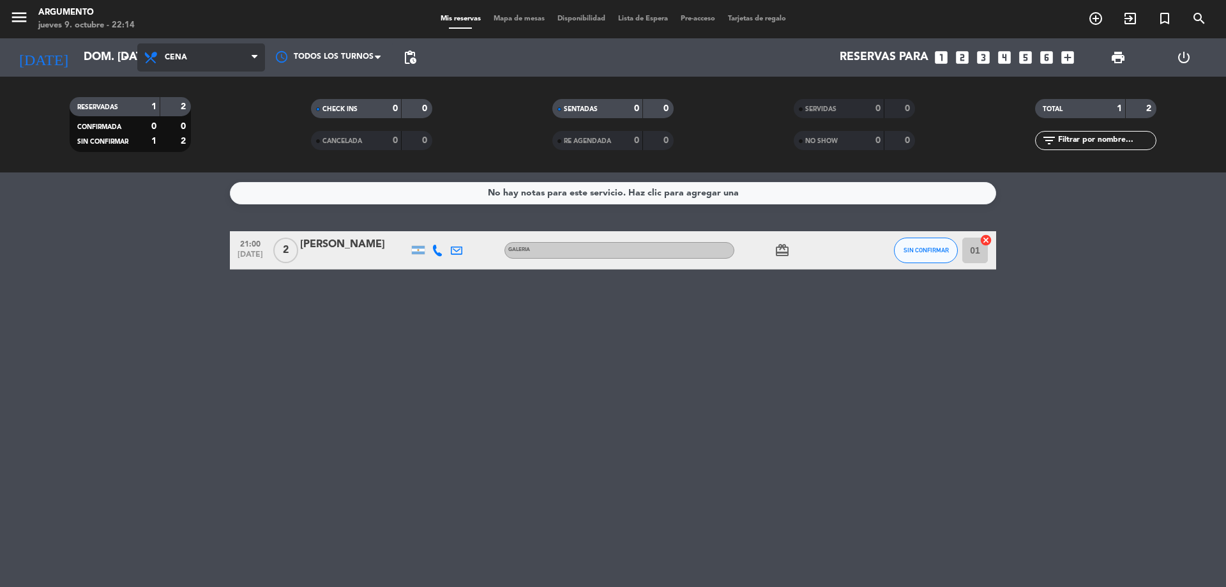
click at [234, 66] on span "Cena" at bounding box center [201, 57] width 128 height 28
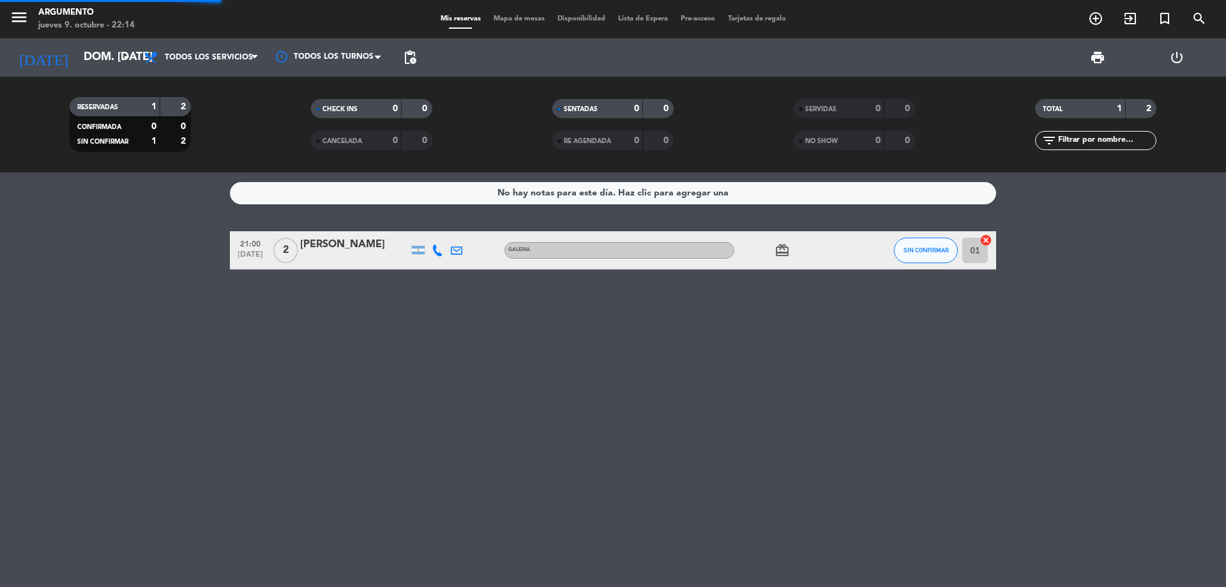
click at [226, 87] on div "menu Argumento jueves 9. octubre - 22:14 Mis reservas Mapa de mesas Disponibili…" at bounding box center [613, 86] width 1226 height 172
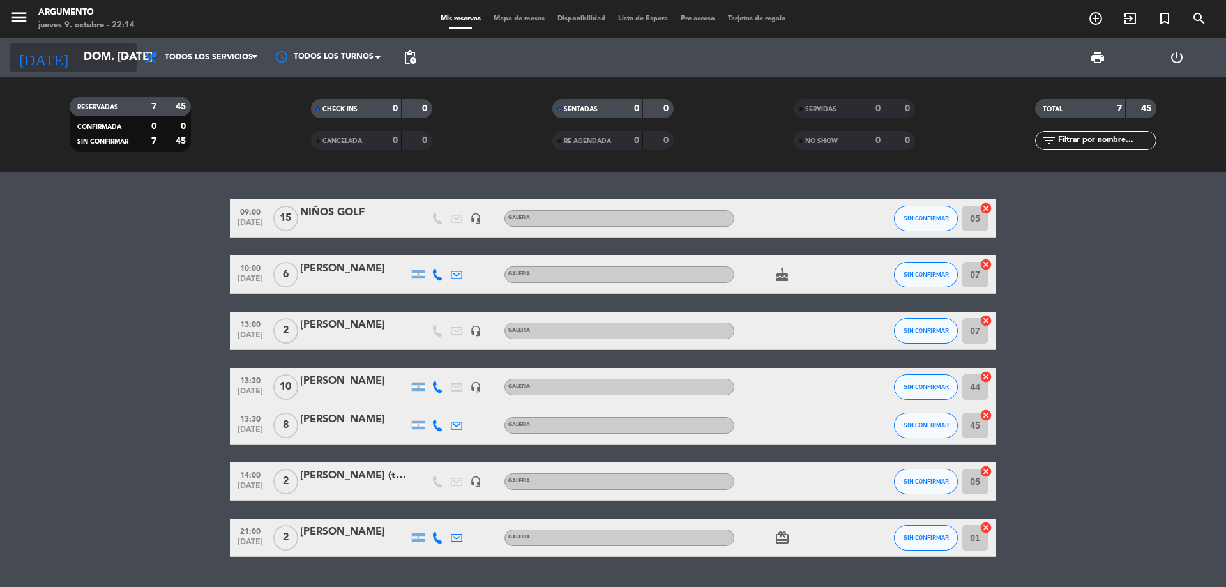
click at [111, 71] on div "[DATE] dom. [DATE] arrow_drop_down" at bounding box center [74, 57] width 128 height 28
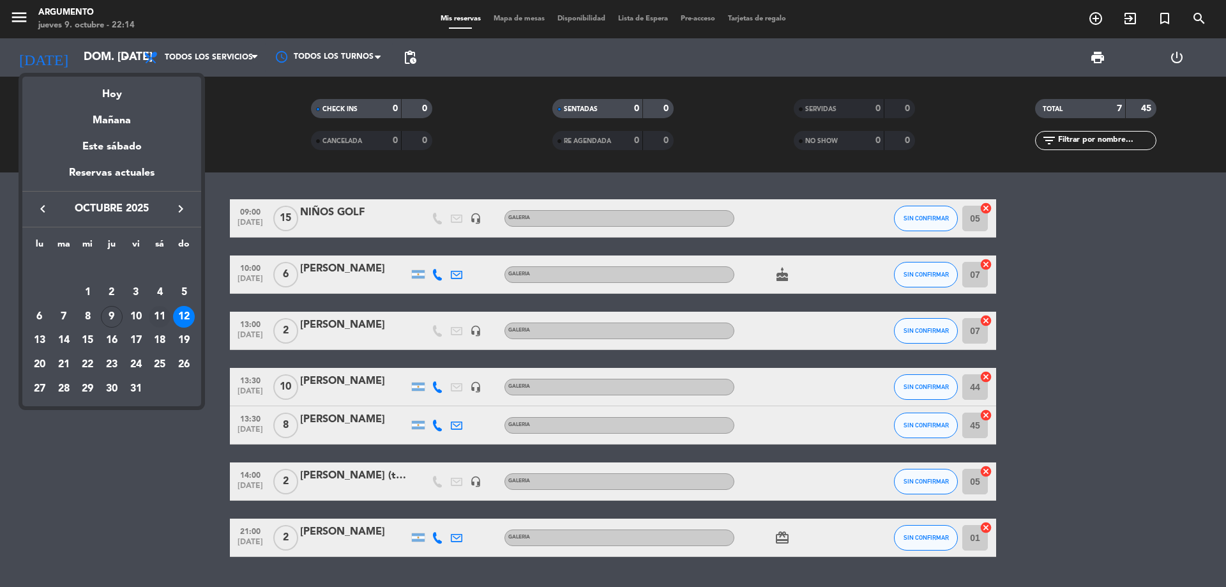
click at [164, 319] on div "11" at bounding box center [160, 317] width 22 height 22
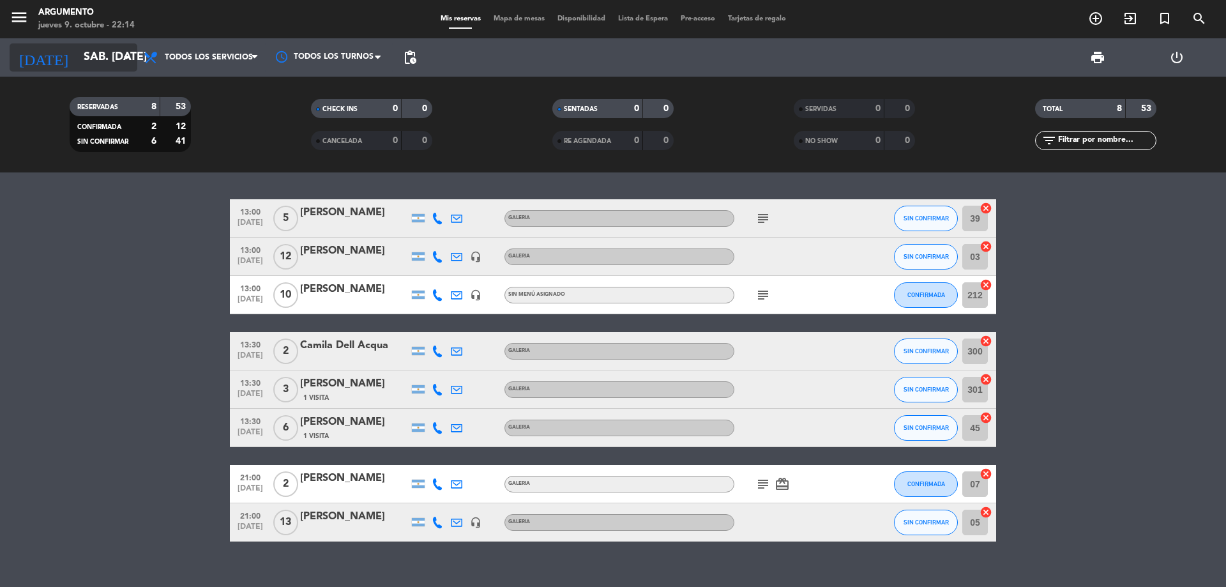
click at [120, 62] on icon "arrow_drop_down" at bounding box center [126, 57] width 15 height 15
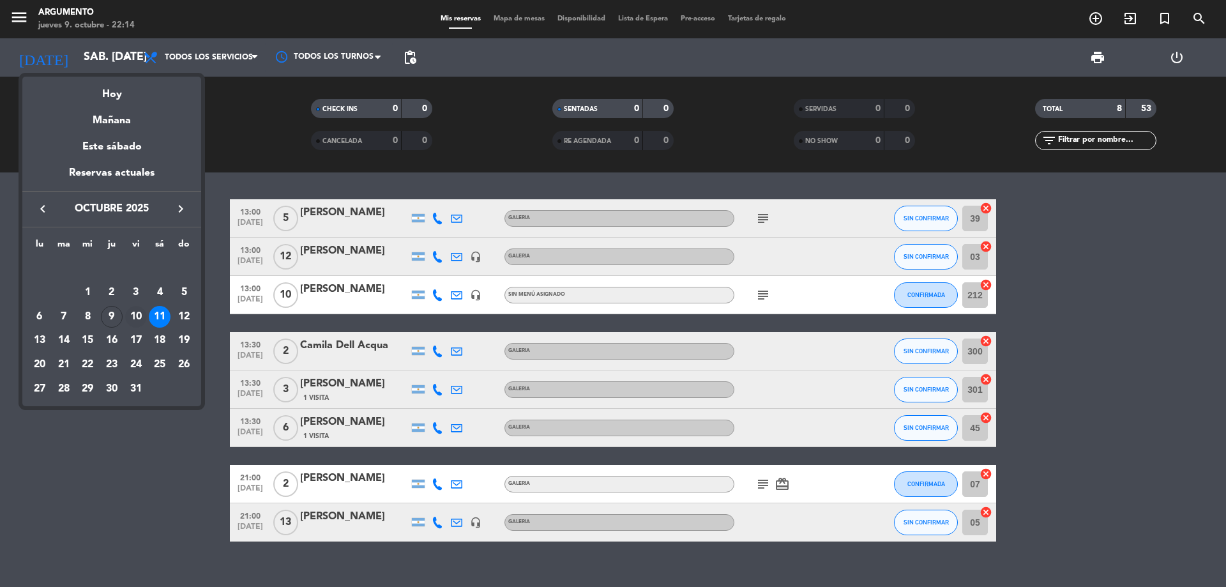
click at [130, 317] on div "10" at bounding box center [136, 317] width 22 height 22
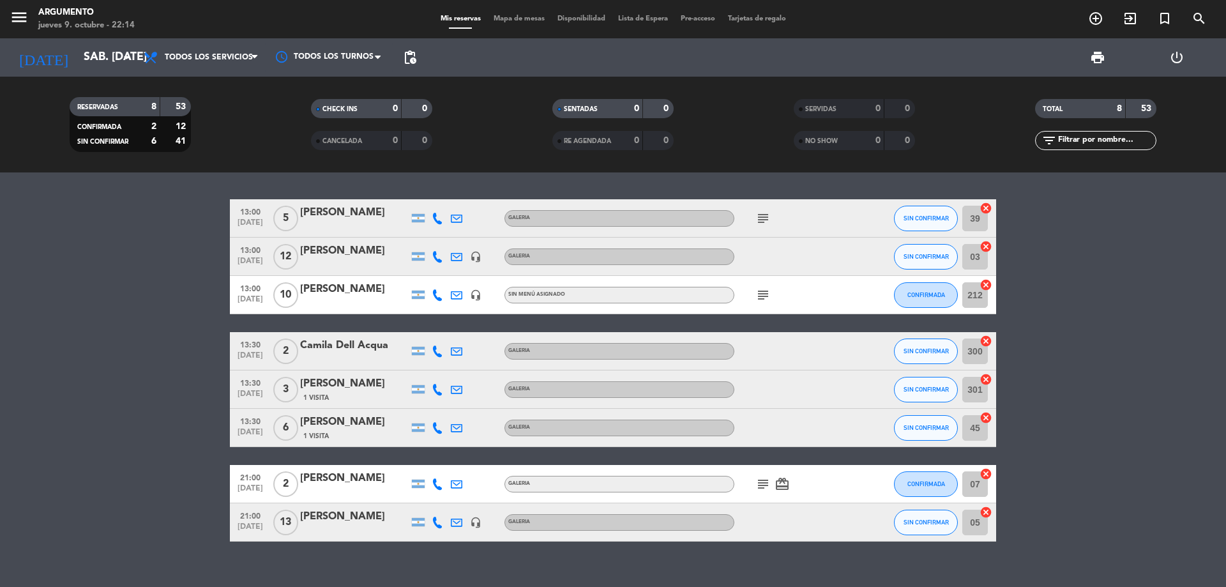
type input "vie. [DATE]"
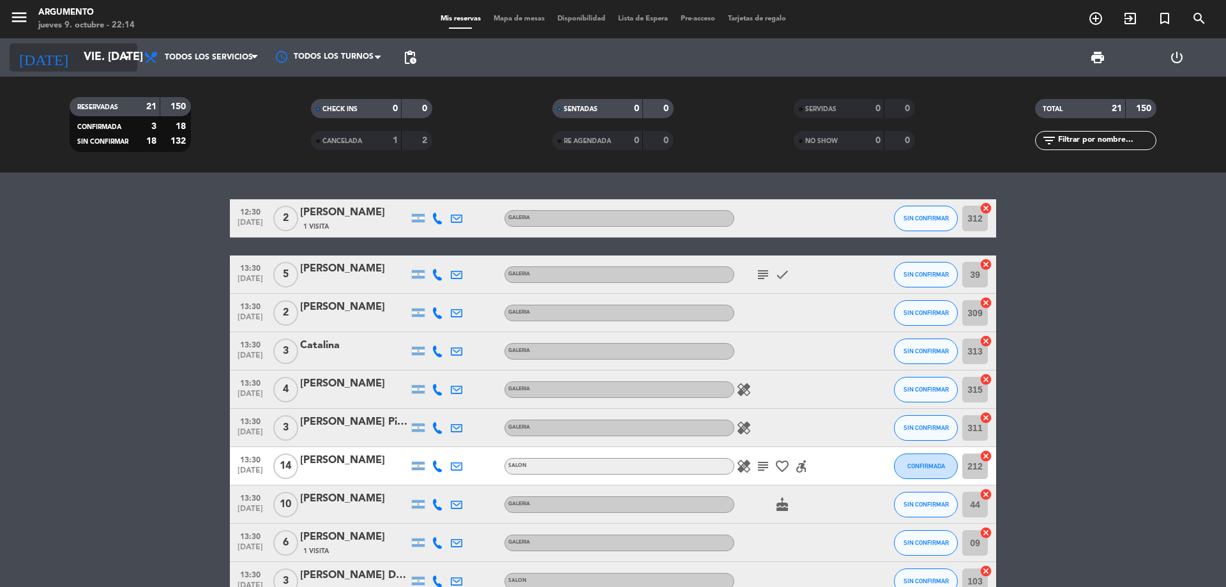
click at [112, 54] on input "vie. [DATE]" at bounding box center [151, 58] width 148 height 26
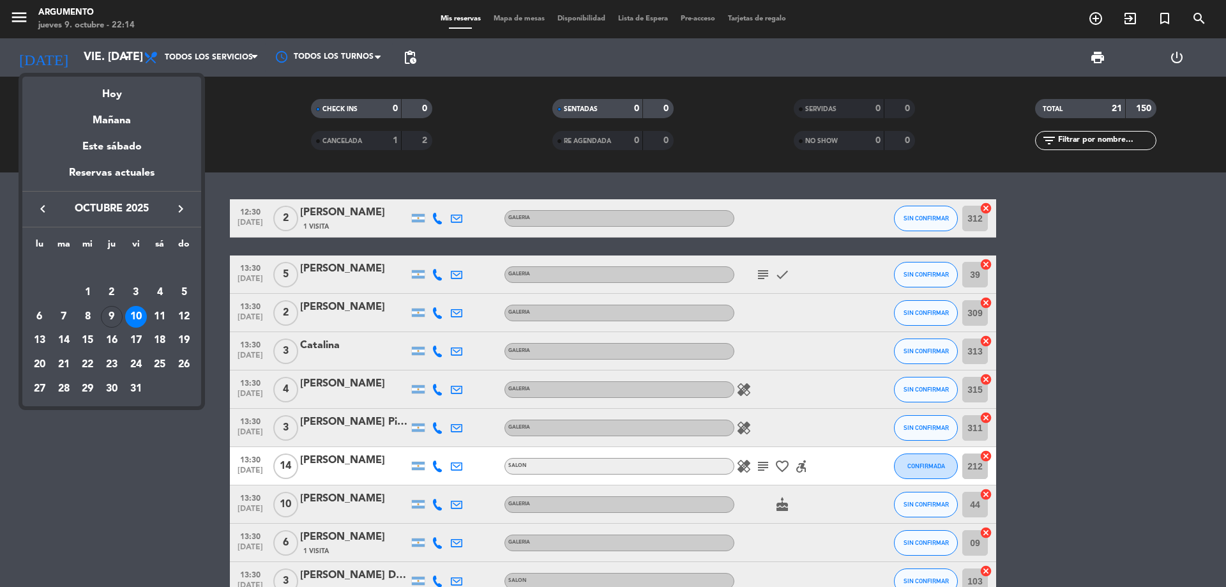
click at [194, 59] on div at bounding box center [613, 293] width 1226 height 587
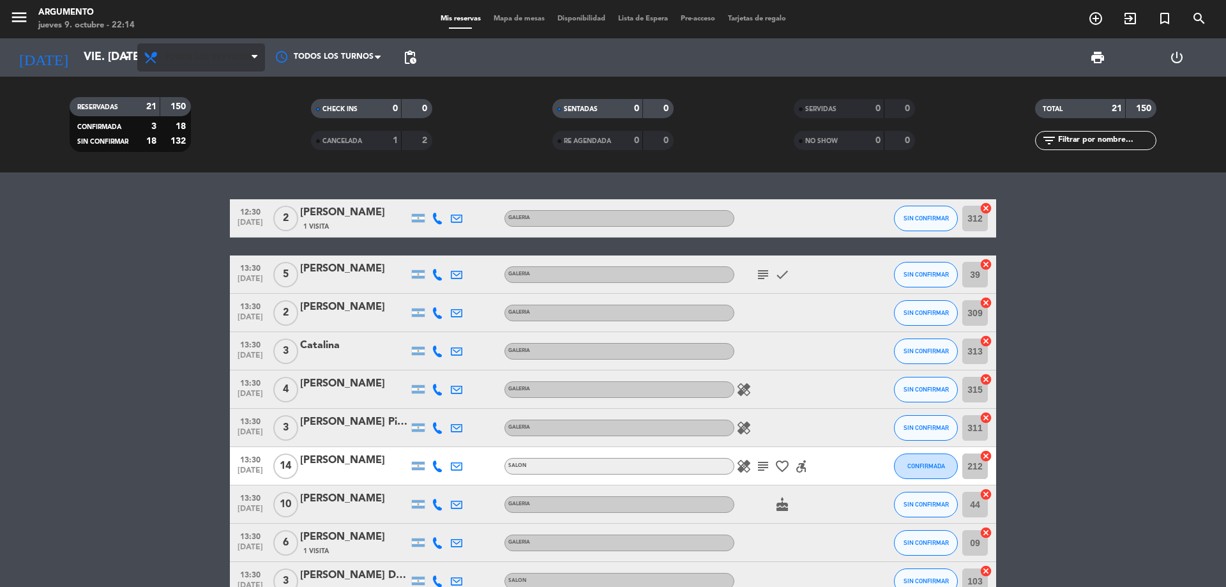
click at [202, 59] on span "Todos los servicios" at bounding box center [209, 57] width 88 height 9
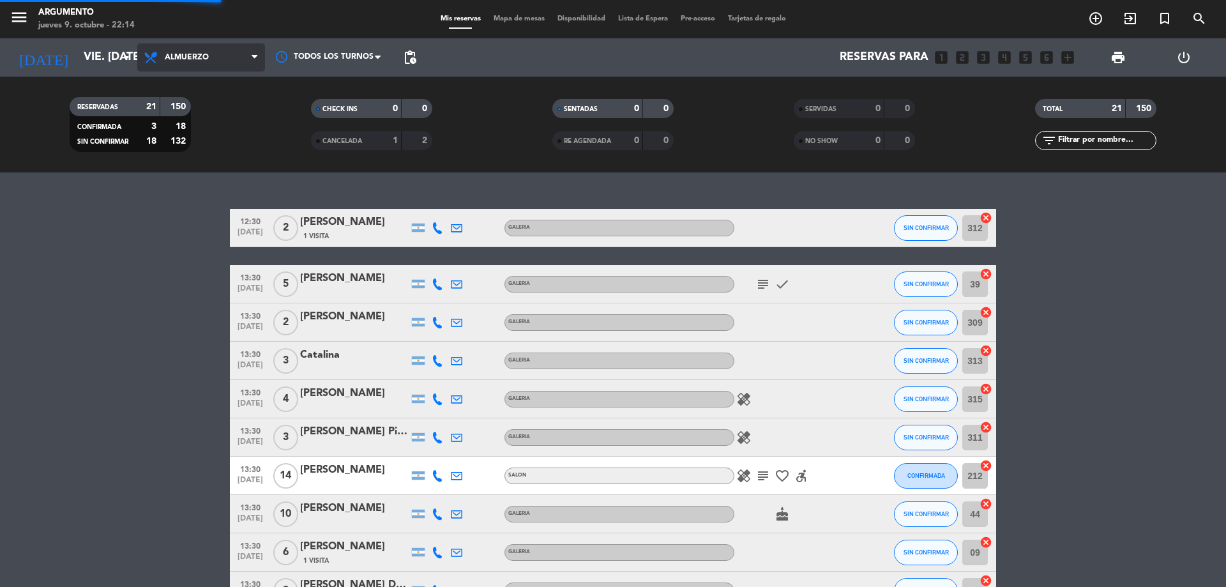
click at [222, 168] on div "menu Argumento jueves 9. octubre - 22:14 Mis reservas Mapa de mesas Disponibili…" at bounding box center [613, 86] width 1226 height 172
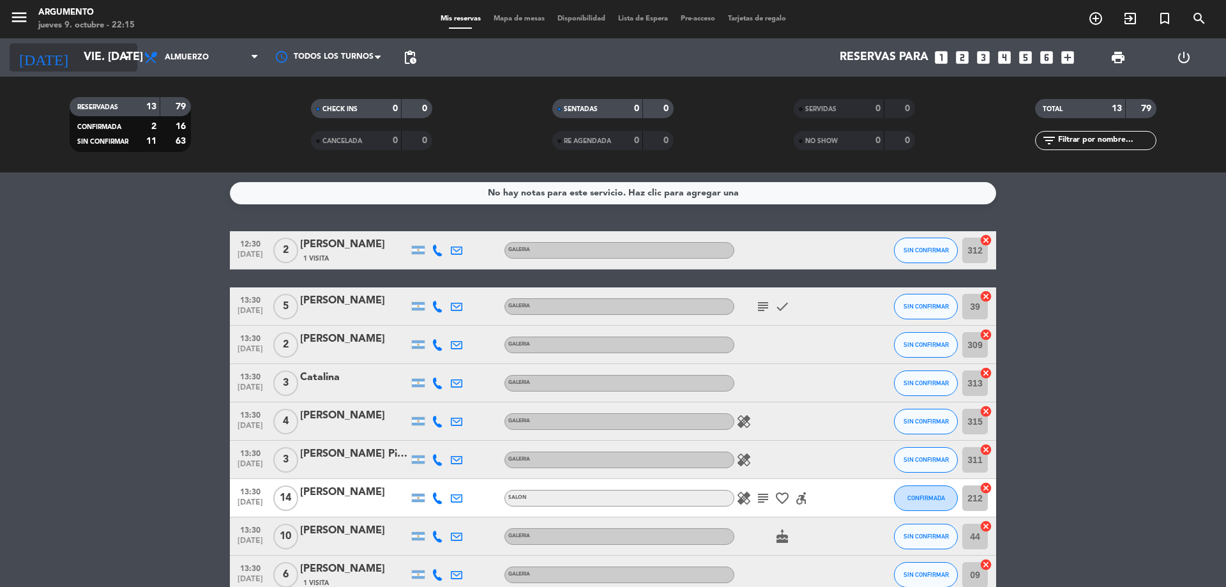
click at [90, 66] on input "vie. [DATE]" at bounding box center [151, 58] width 148 height 26
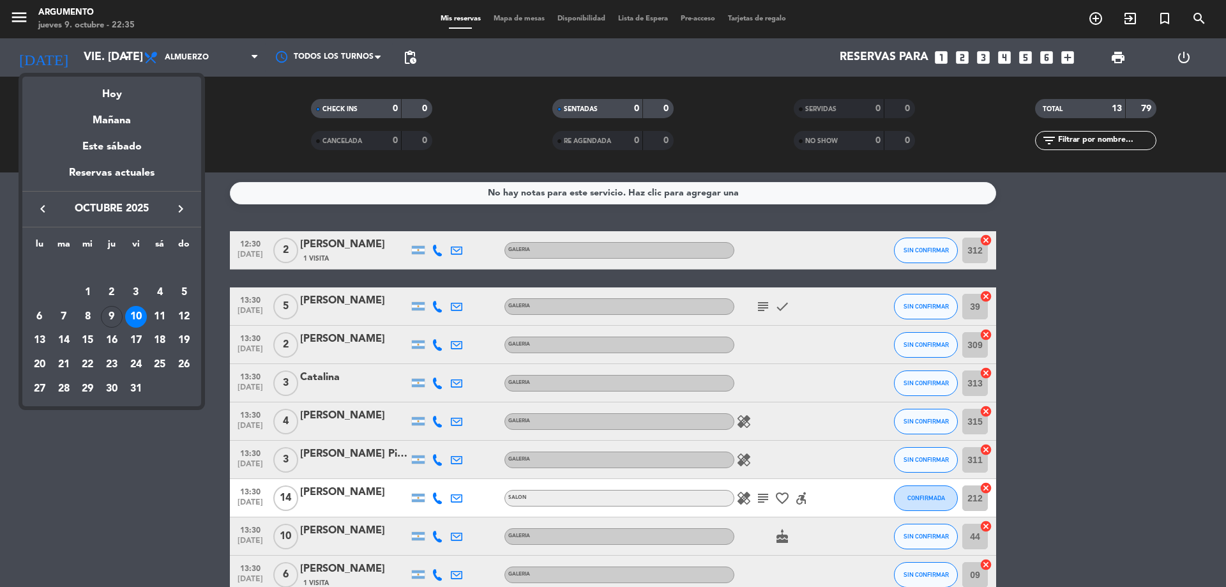
click at [1092, 13] on div at bounding box center [613, 293] width 1226 height 587
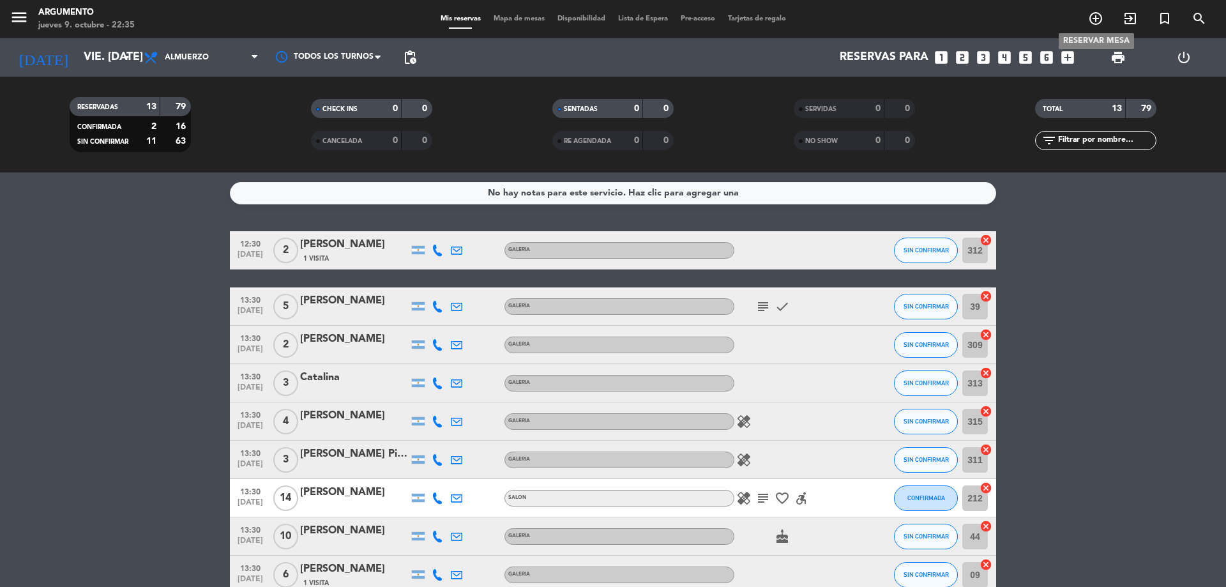
click at [1092, 13] on icon "add_circle_outline" at bounding box center [1095, 18] width 15 height 15
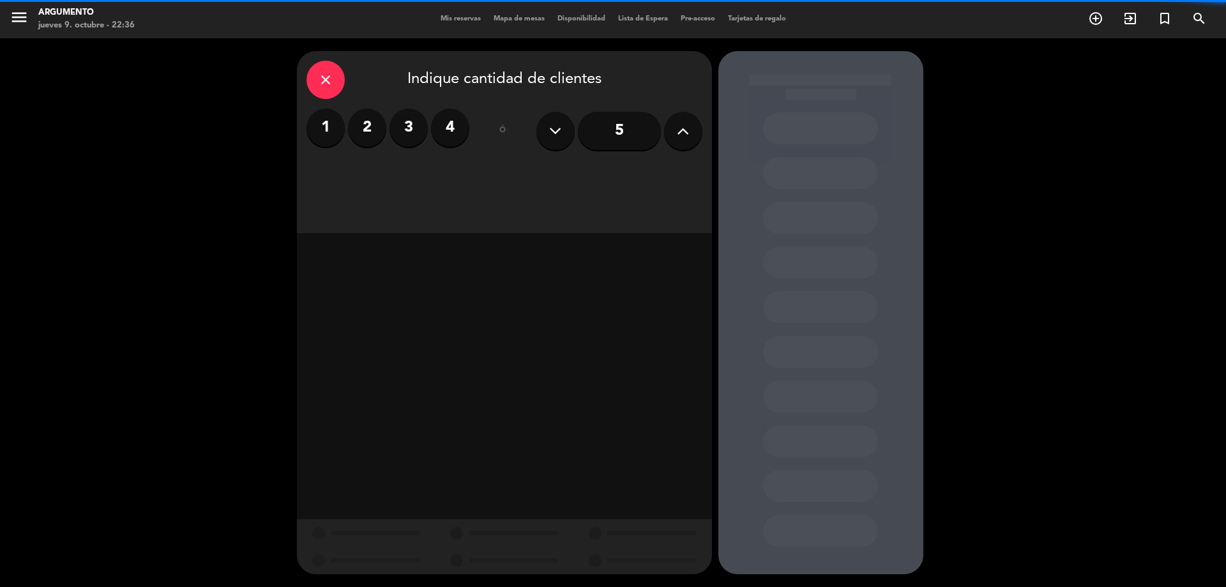
click at [672, 121] on button at bounding box center [683, 131] width 38 height 38
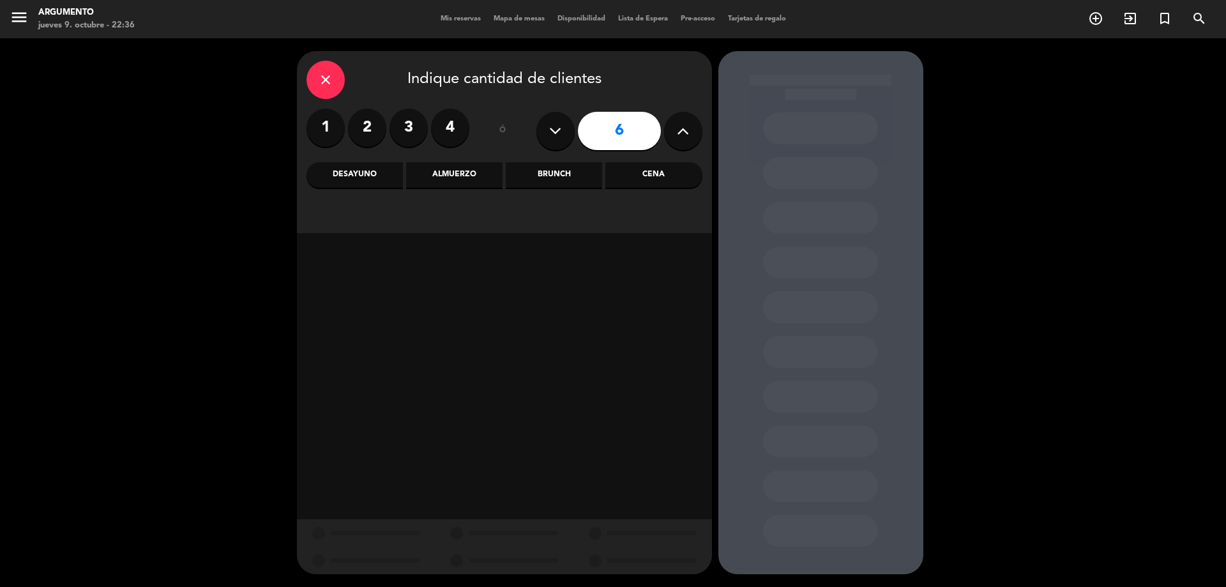
click at [672, 121] on button at bounding box center [683, 131] width 38 height 38
type input "8"
drag, startPoint x: 673, startPoint y: 175, endPoint x: 667, endPoint y: 163, distance: 13.7
click at [673, 174] on div "Cena" at bounding box center [653, 175] width 96 height 26
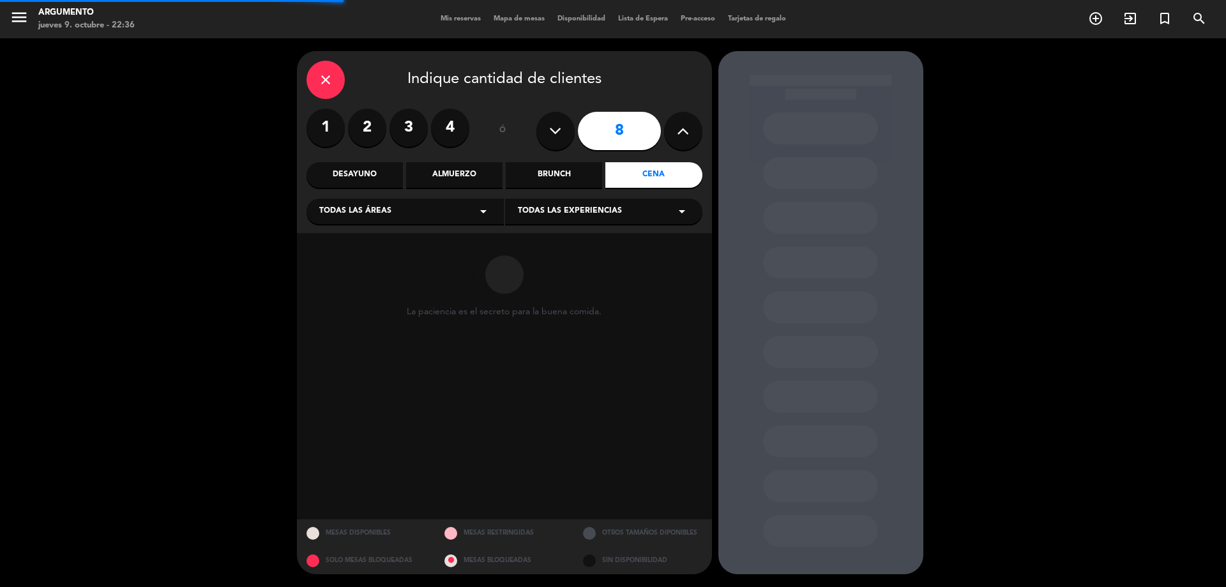
click at [447, 210] on div "Todas las áreas arrow_drop_down" at bounding box center [405, 212] width 197 height 26
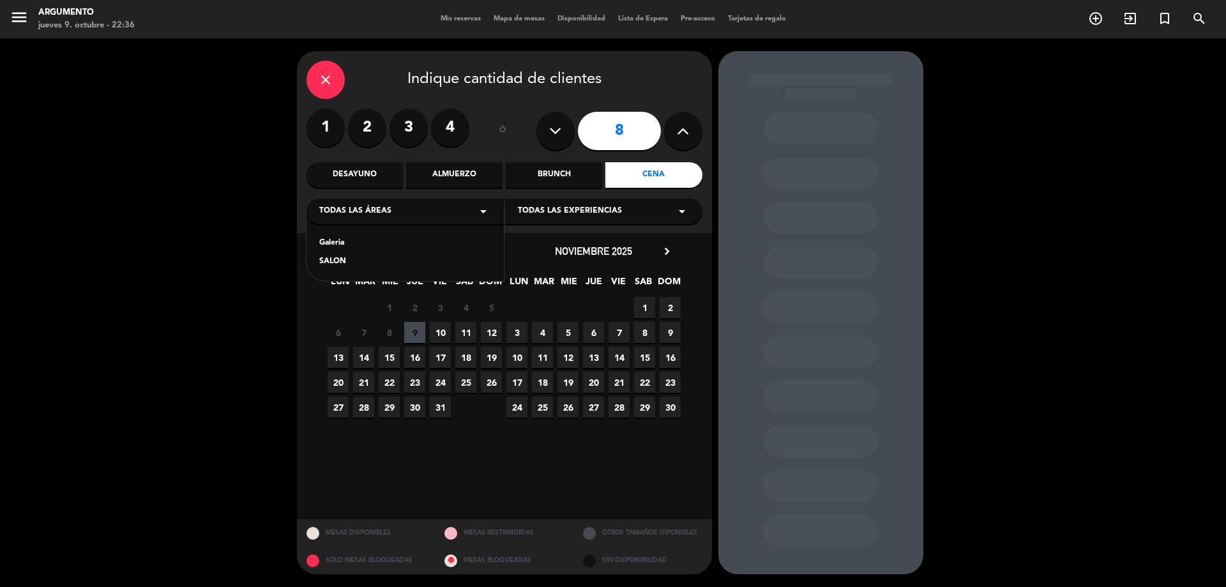
click at [363, 241] on div "Galeria" at bounding box center [405, 243] width 172 height 13
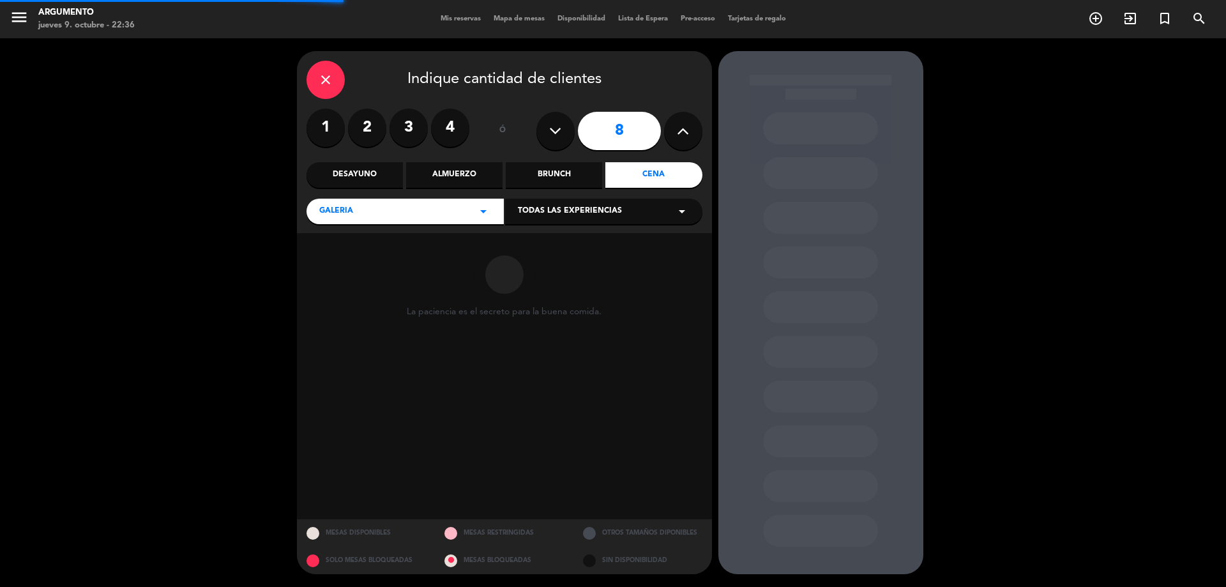
click at [556, 217] on span "Todas las experiencias" at bounding box center [570, 211] width 104 height 13
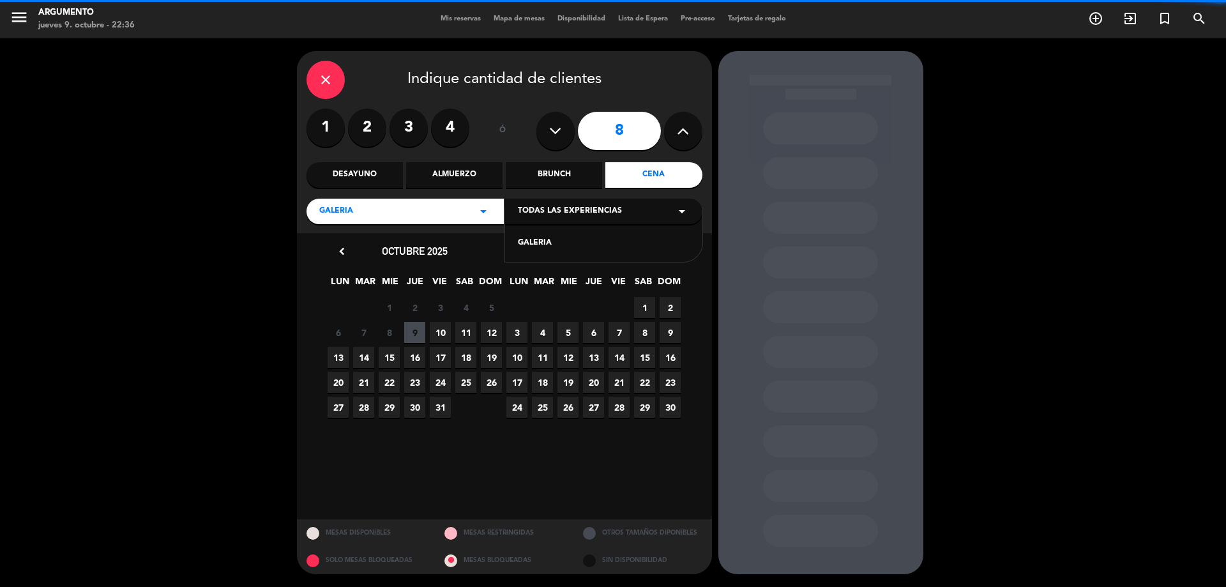
click at [541, 245] on div "GALERIA" at bounding box center [604, 243] width 172 height 13
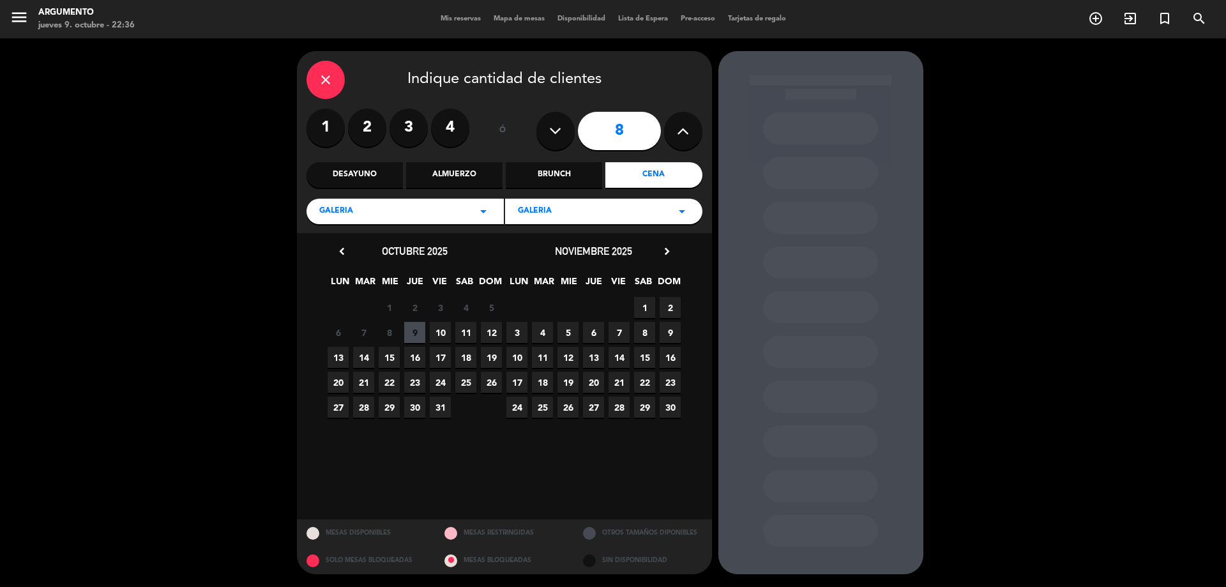
click at [437, 333] on span "10" at bounding box center [440, 332] width 21 height 21
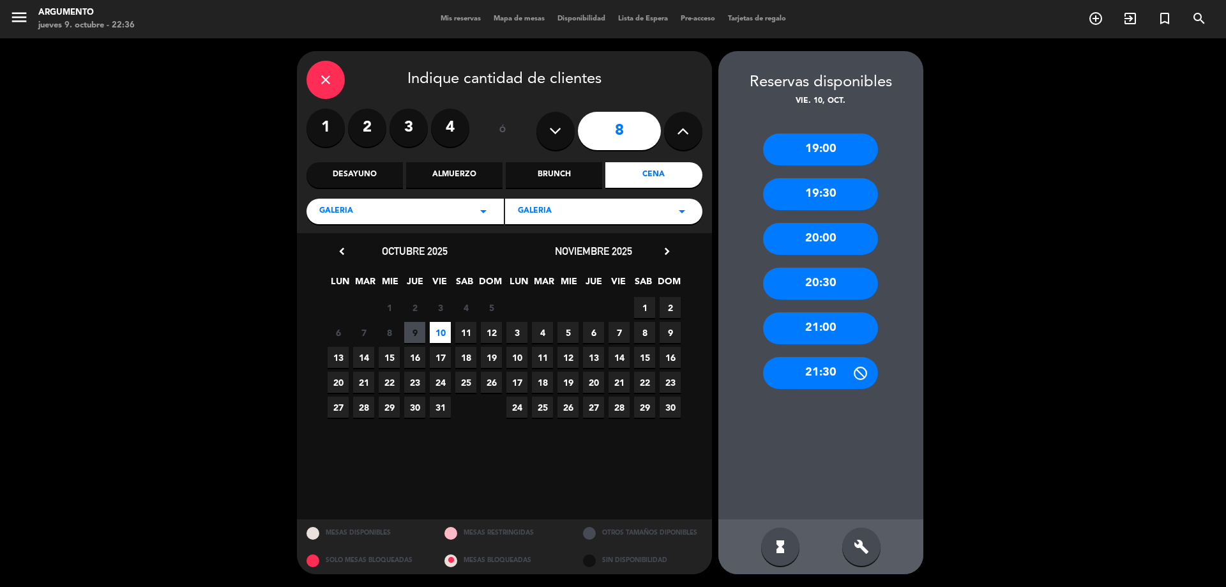
click at [807, 362] on div "21:30" at bounding box center [820, 373] width 115 height 32
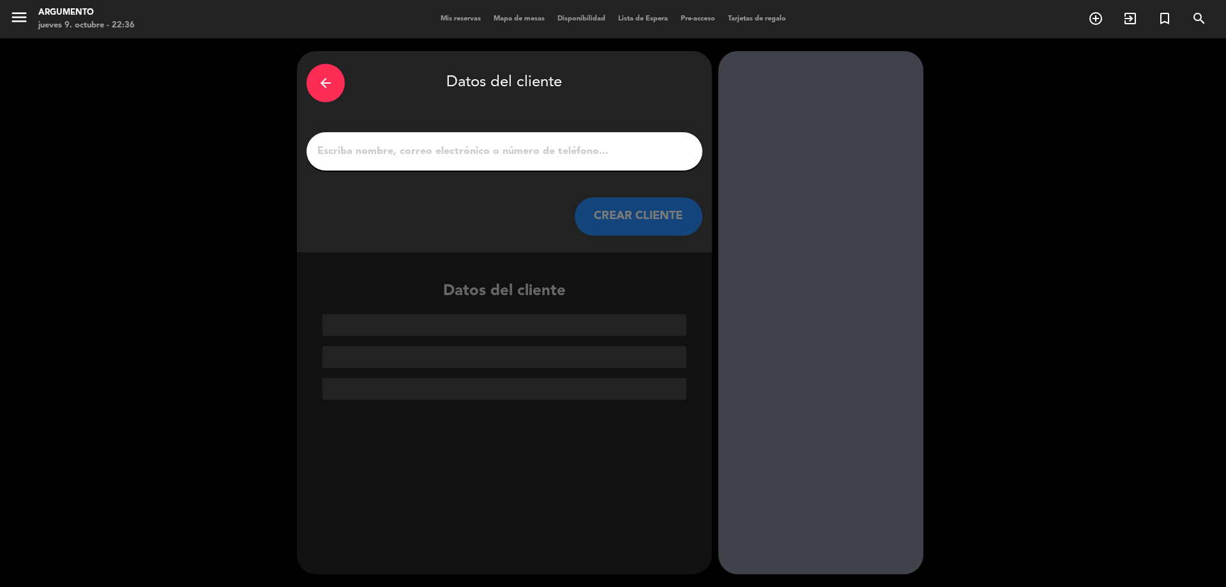
click at [508, 153] on input "1" at bounding box center [504, 151] width 377 height 18
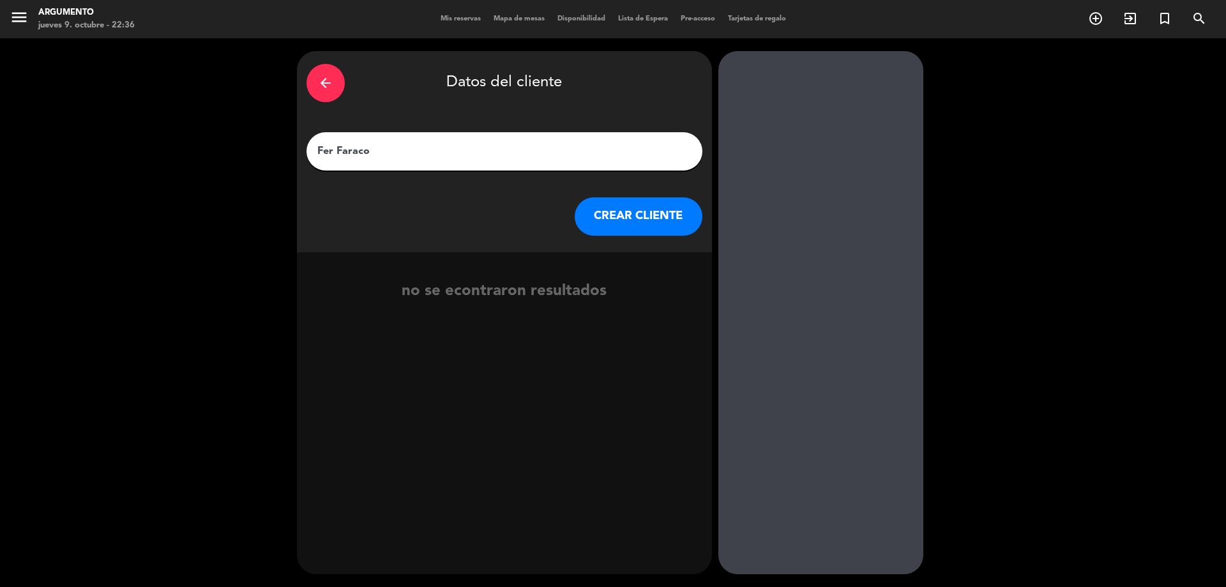
type input "Fer Faraco"
click at [630, 215] on button "CREAR CLIENTE" at bounding box center [639, 216] width 128 height 38
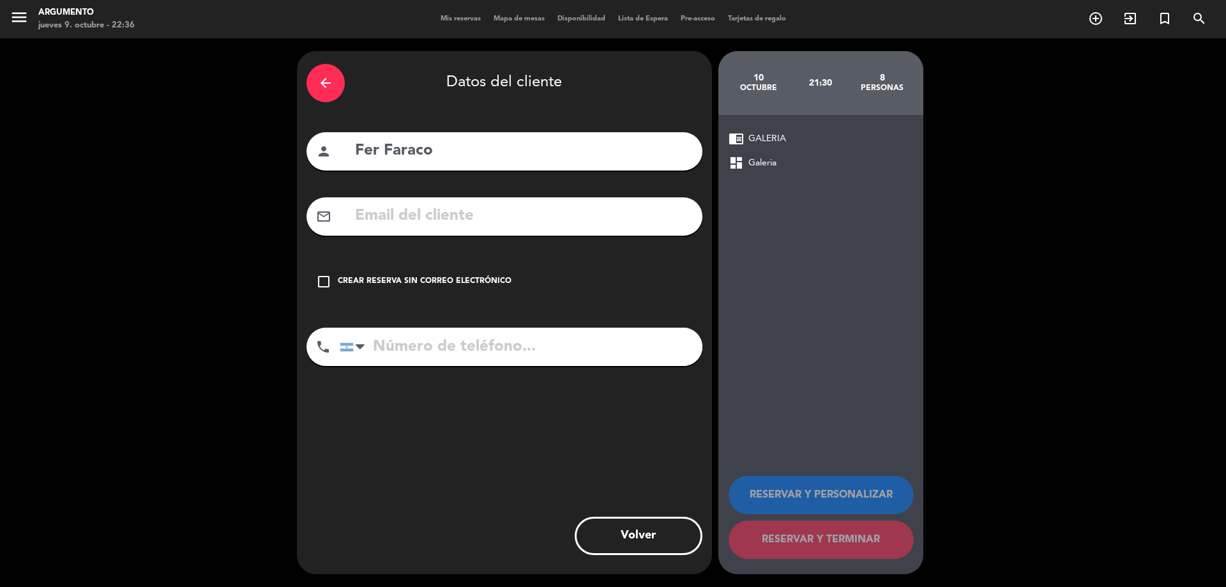
click at [475, 275] on div "Crear reserva sin correo electrónico" at bounding box center [425, 281] width 174 height 13
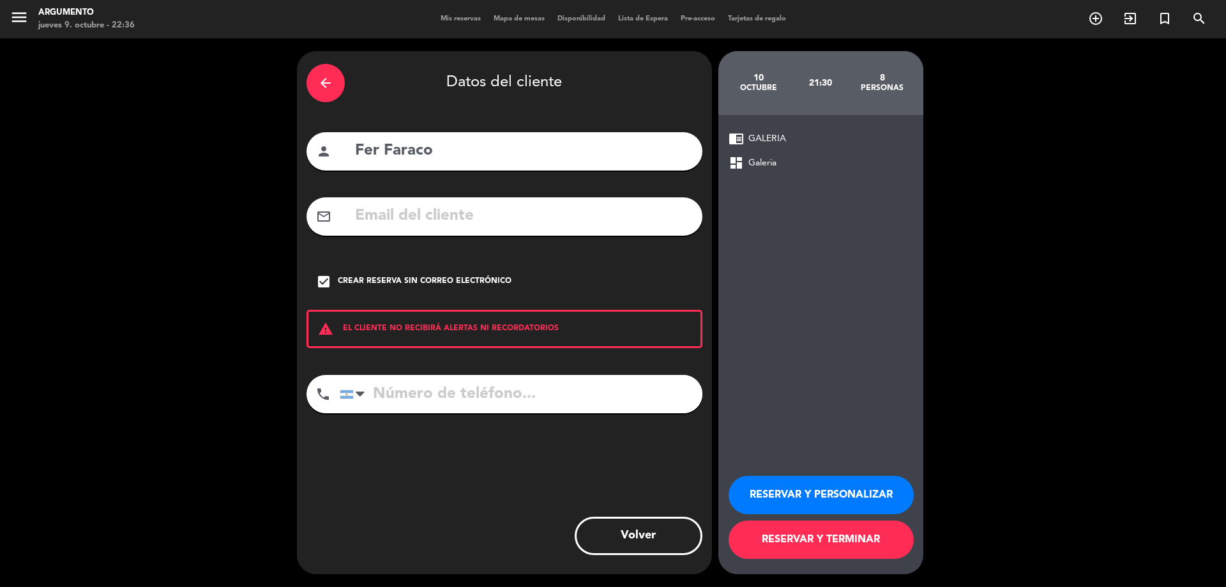
click at [846, 486] on button "RESERVAR Y PERSONALIZAR" at bounding box center [821, 495] width 185 height 38
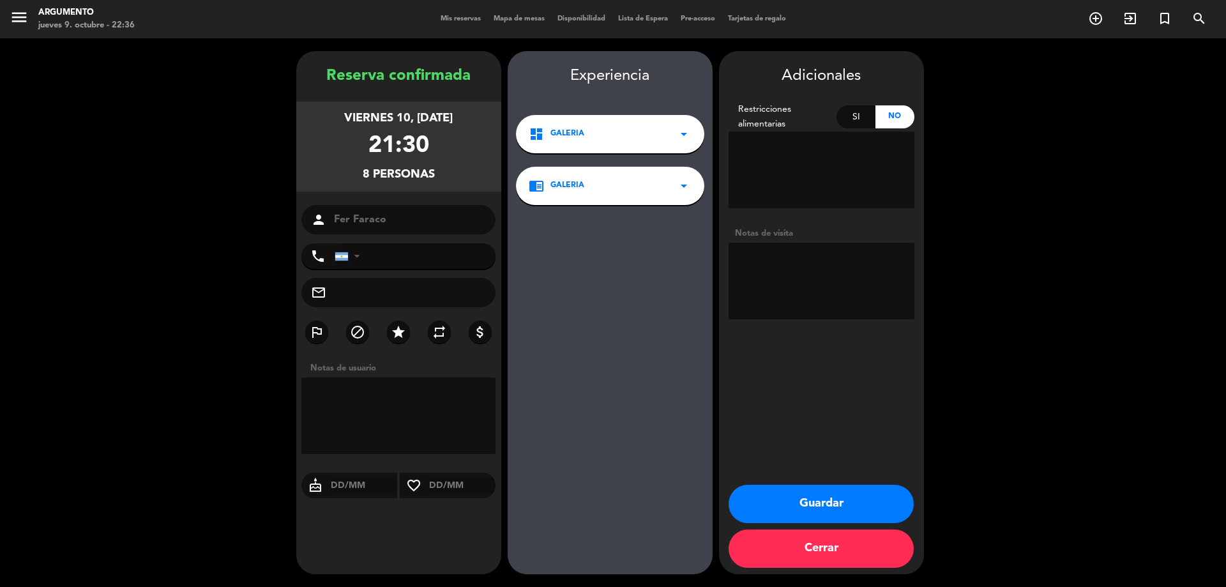
click at [844, 499] on button "Guardar" at bounding box center [821, 504] width 185 height 38
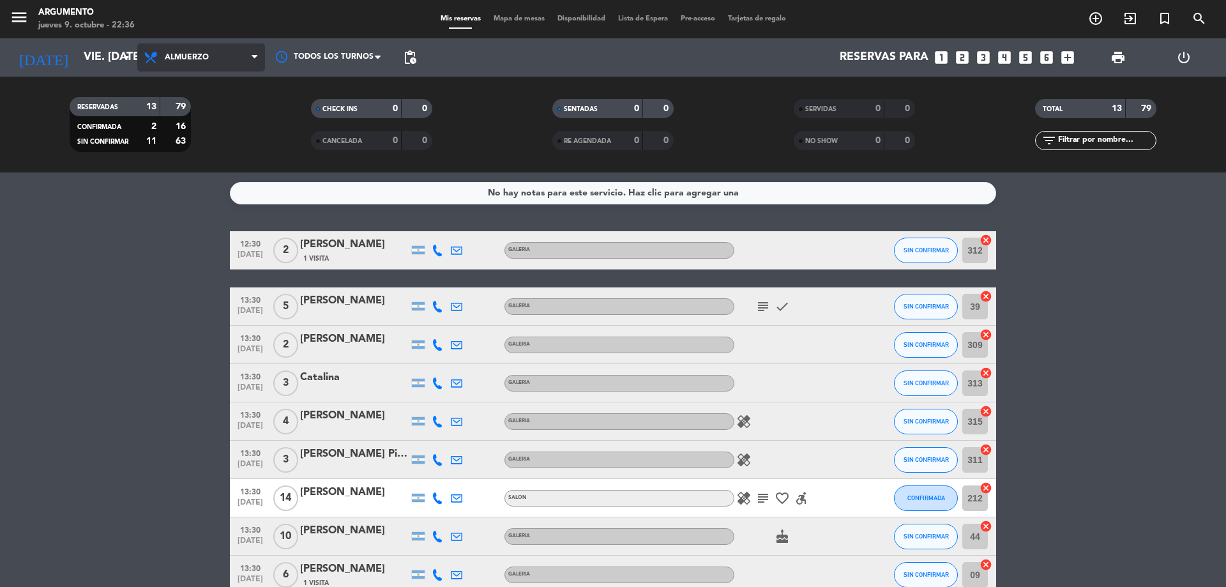
click at [137, 62] on span "Almuerzo" at bounding box center [201, 57] width 128 height 28
click at [208, 190] on ng-component "menu Argumento jueves 9. octubre - 22:36 Mis reservas Mapa de mesas Disponibili…" at bounding box center [613, 293] width 1226 height 587
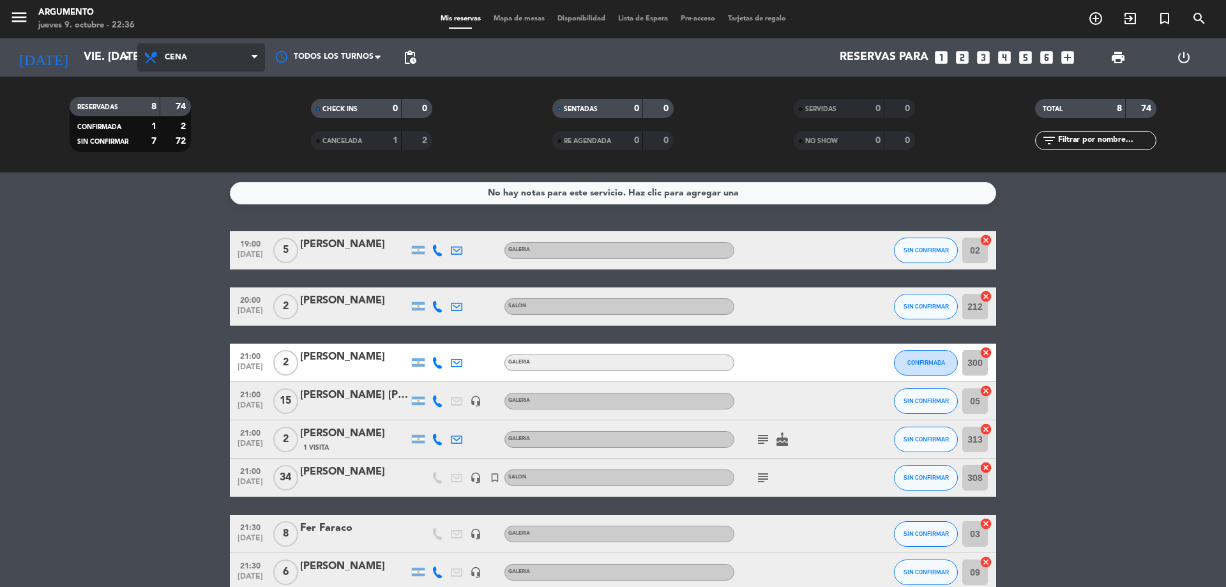
click at [202, 52] on span "Cena" at bounding box center [201, 57] width 128 height 28
